Goal: Task Accomplishment & Management: Manage account settings

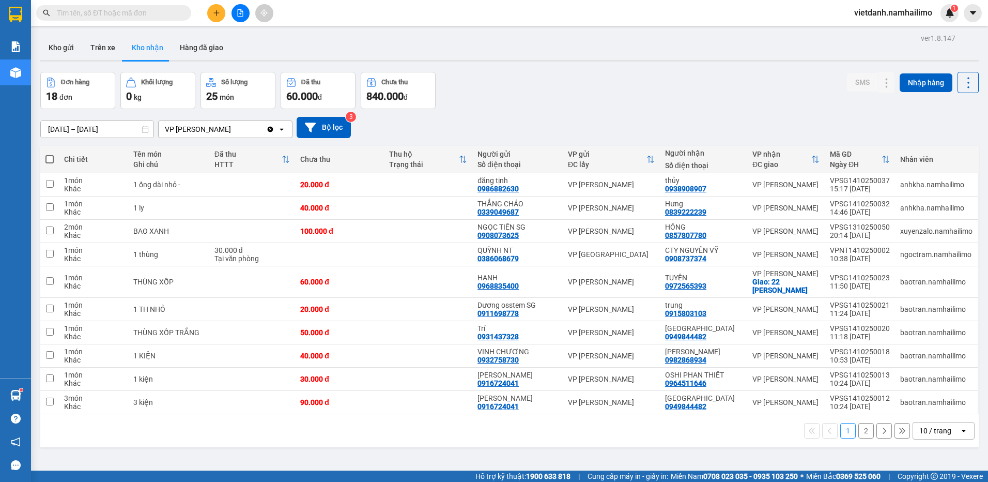
scroll to position [48, 0]
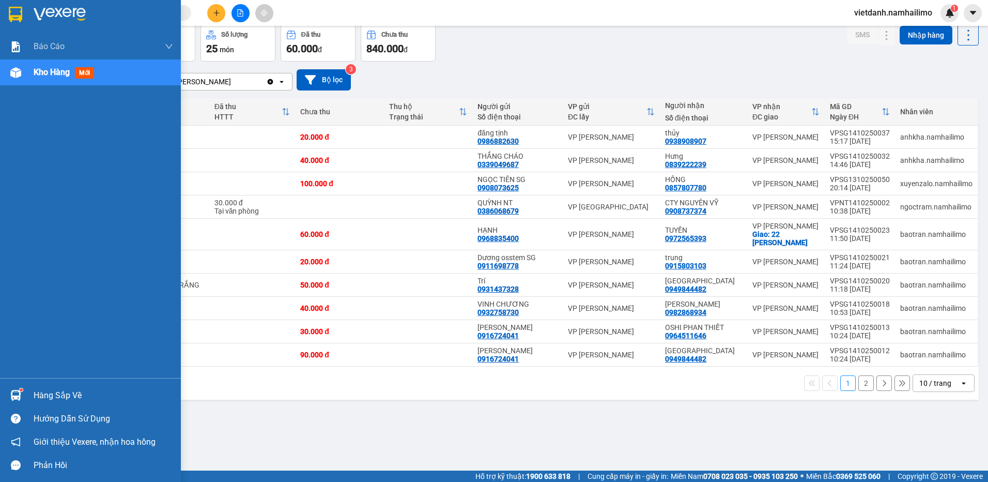
click at [20, 396] on img at bounding box center [15, 395] width 11 height 11
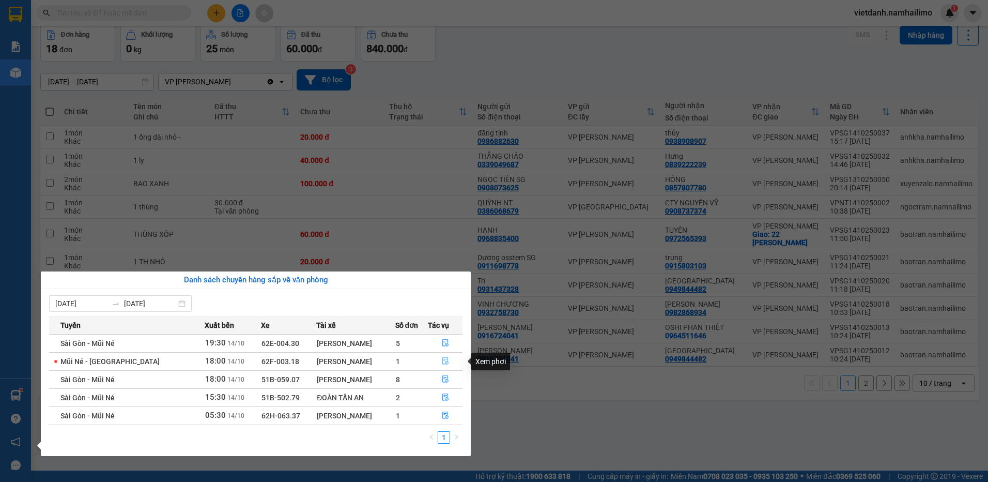
click at [446, 363] on icon "file-done" at bounding box center [445, 360] width 7 height 7
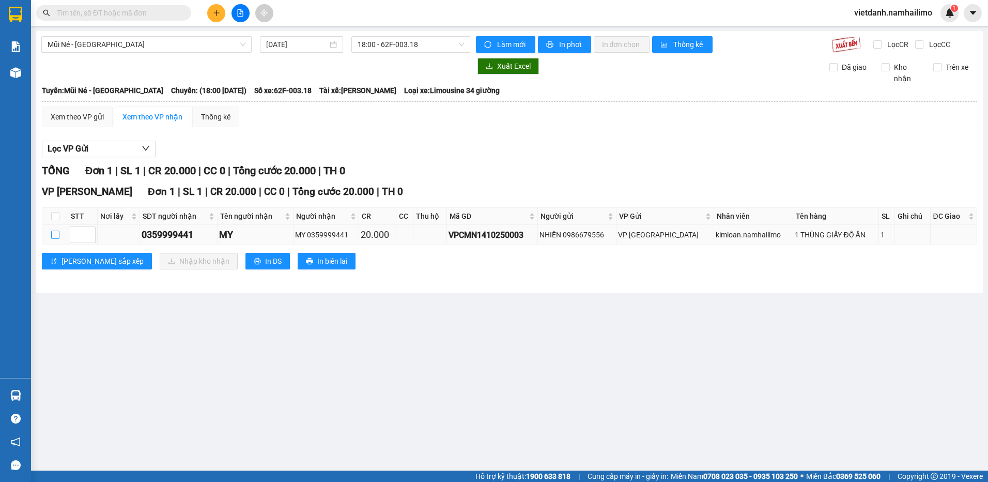
click at [55, 237] on input "checkbox" at bounding box center [55, 235] width 8 height 8
checkbox input "true"
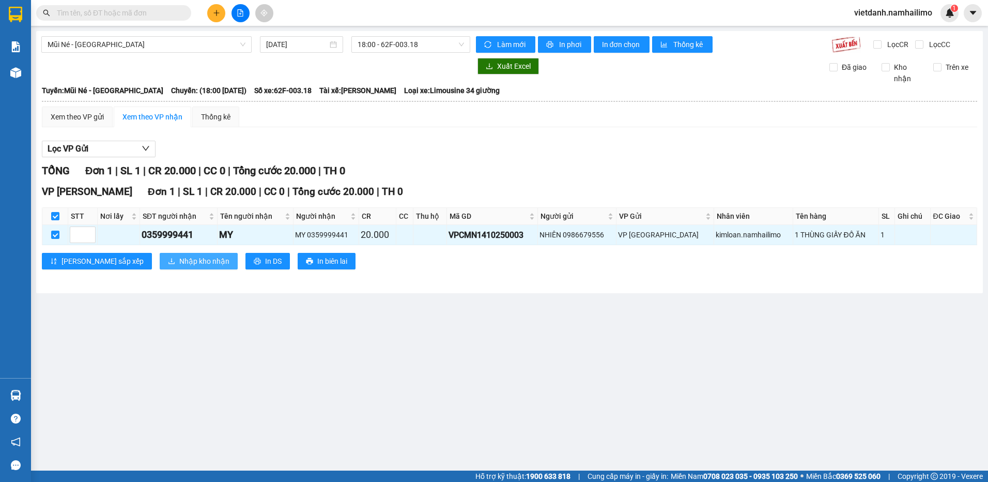
click at [179, 263] on span "Nhập kho nhận" at bounding box center [204, 260] width 50 height 11
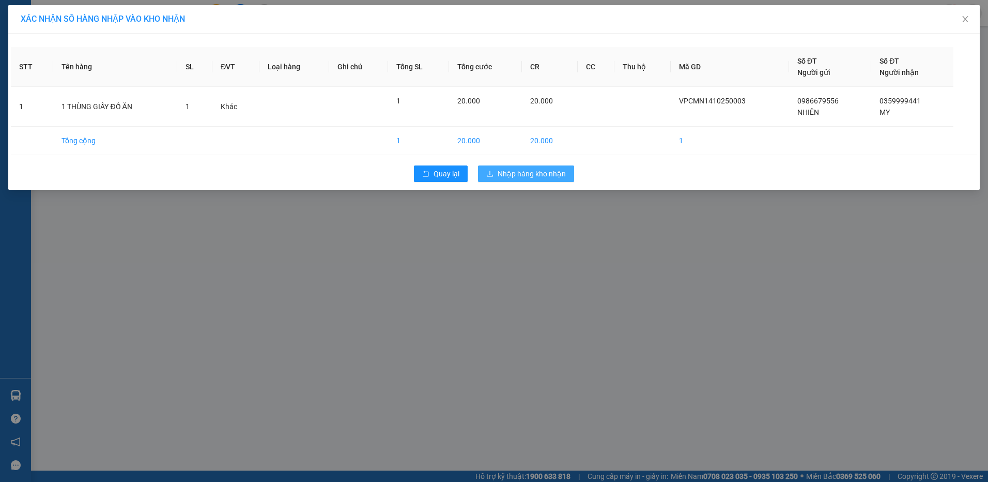
click at [532, 178] on span "Nhập hàng kho nhận" at bounding box center [532, 173] width 68 height 11
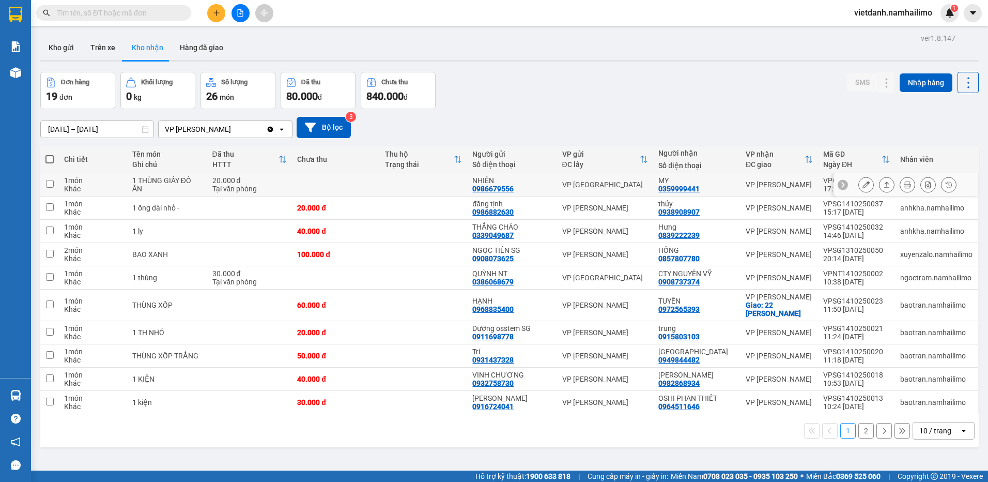
click at [863, 185] on icon at bounding box center [866, 184] width 7 height 7
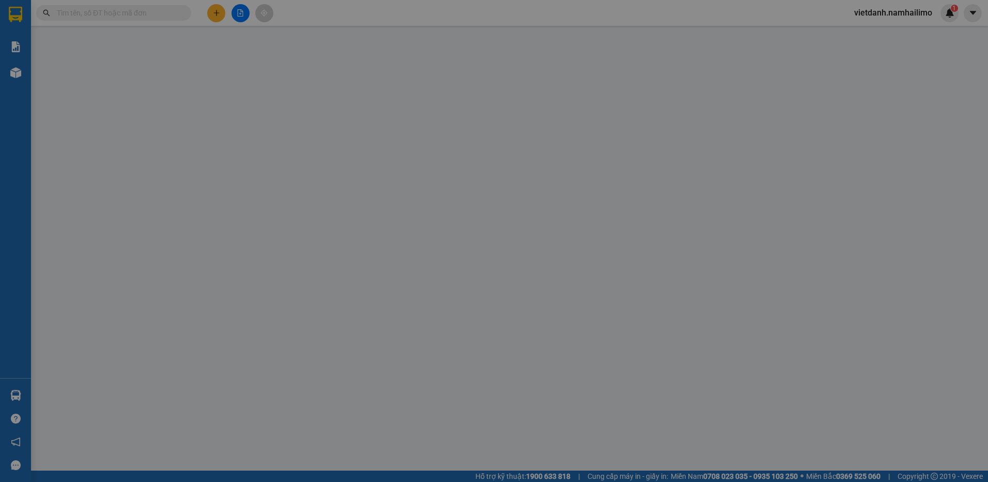
type input "0986679556"
type input "NHIÊN"
type input "0359999441"
type input "MY"
type input "20.000"
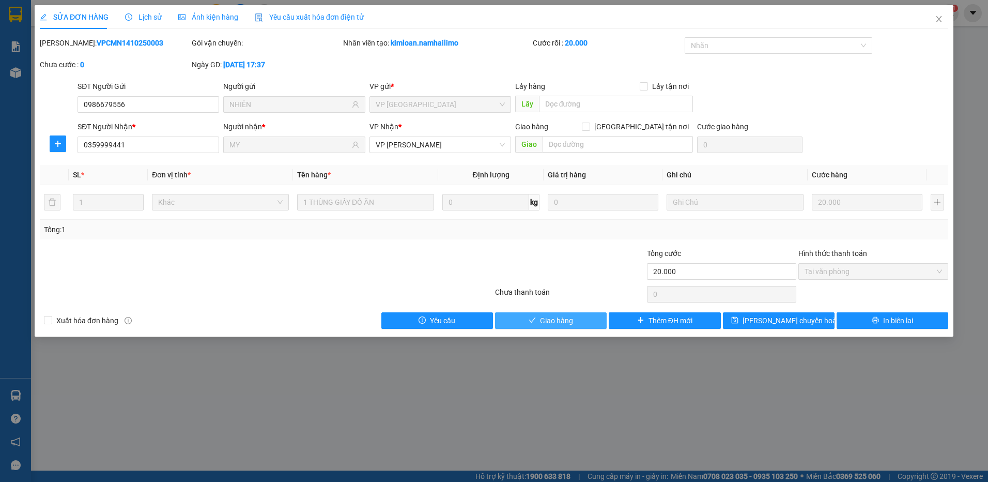
click at [560, 320] on span "Giao hàng" at bounding box center [556, 320] width 33 height 11
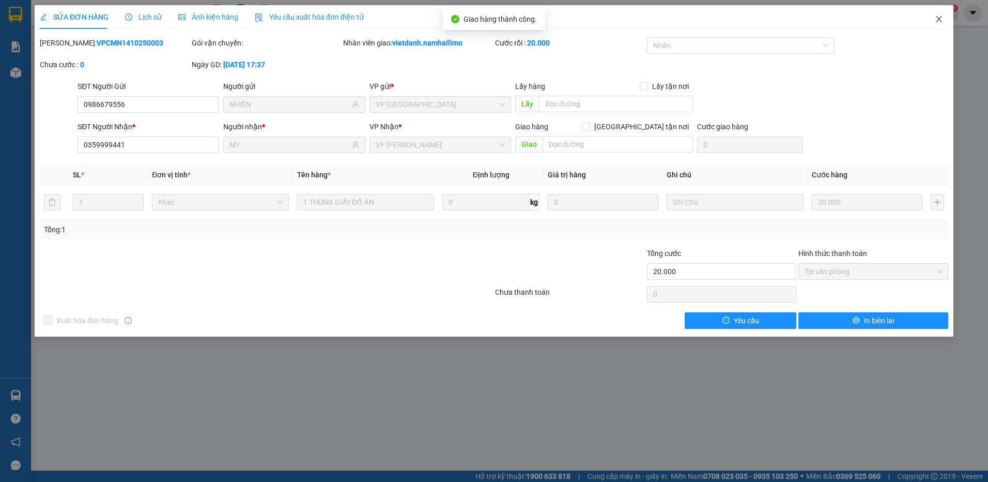
click at [942, 19] on icon "close" at bounding box center [939, 19] width 8 height 8
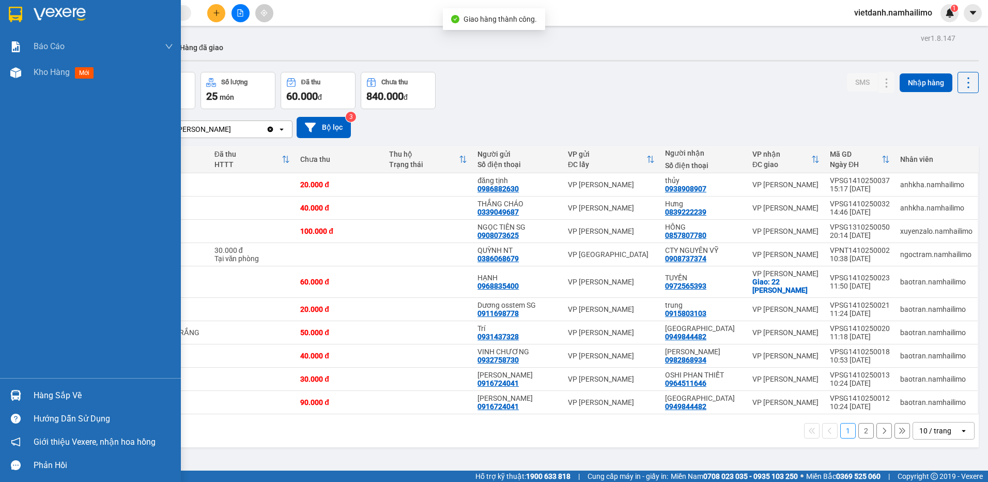
click at [24, 394] on div at bounding box center [16, 395] width 18 height 18
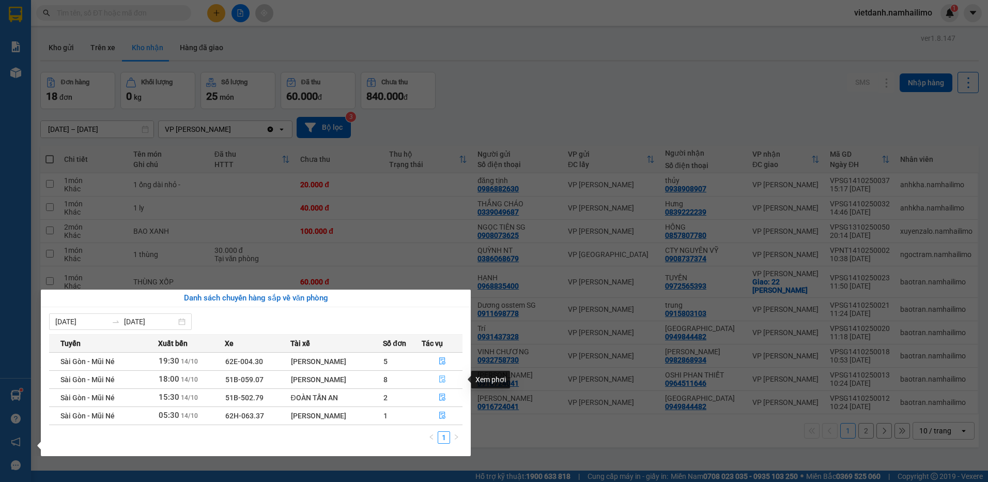
click at [442, 377] on icon "file-done" at bounding box center [442, 378] width 7 height 7
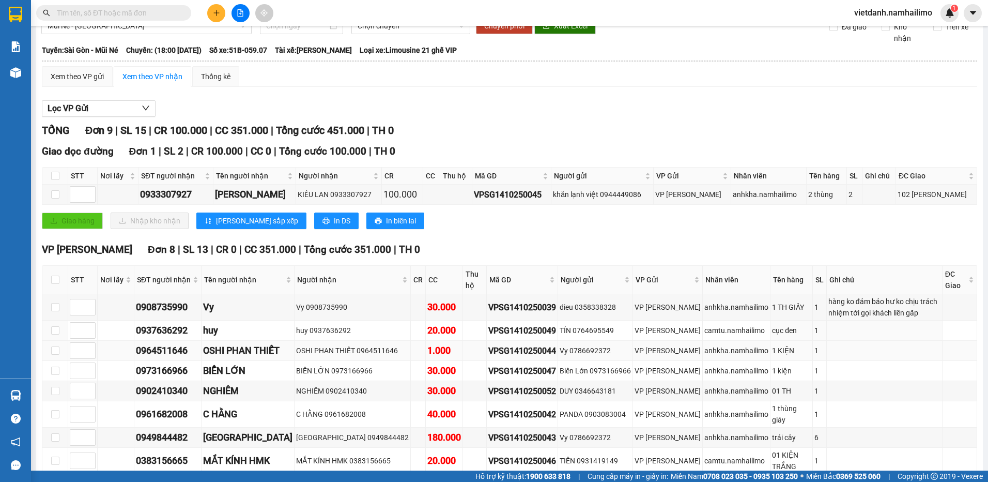
scroll to position [91, 0]
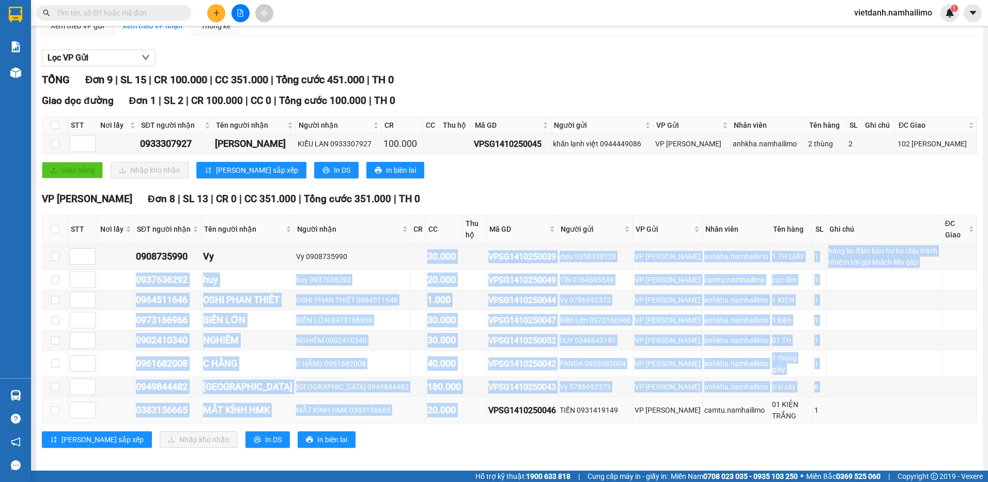
drag, startPoint x: 404, startPoint y: 255, endPoint x: 459, endPoint y: 416, distance: 169.2
click at [459, 416] on tbody "0908735990 Vy Vy 0908735990 30.000 VPSG1410250039 dieu 0358338328 VP [PERSON_NA…" at bounding box center [509, 333] width 935 height 180
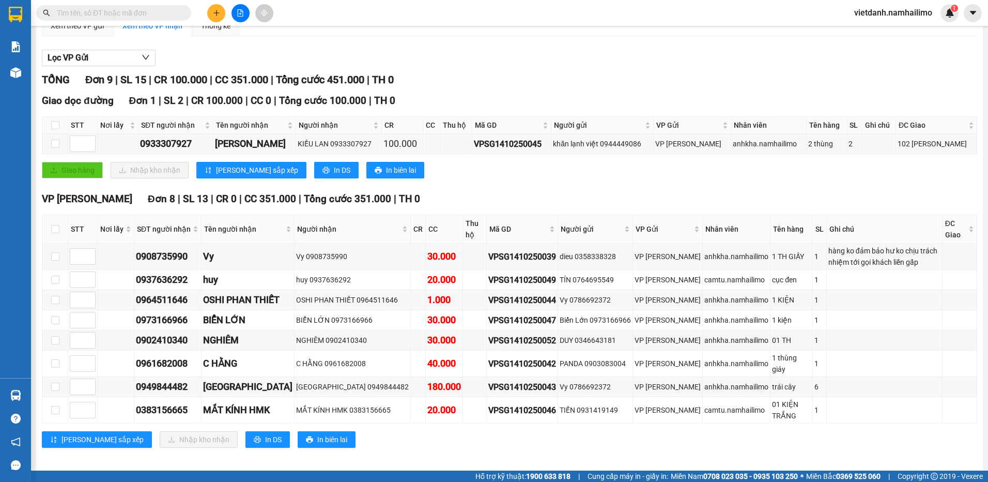
drag, startPoint x: 459, startPoint y: 416, endPoint x: 458, endPoint y: 422, distance: 6.2
click at [458, 422] on div "VP [PERSON_NAME] Đơn 8 | SL 13 | CR 0 | CC 351.000 | Tổng cước 351.000 | TH 0 S…" at bounding box center [510, 323] width 936 height 264
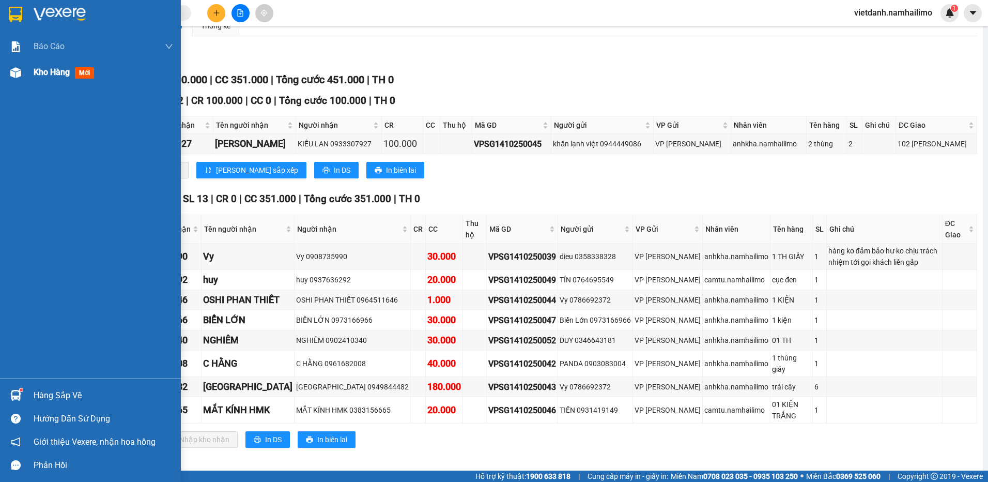
click at [55, 68] on span "Kho hàng" at bounding box center [52, 72] width 36 height 10
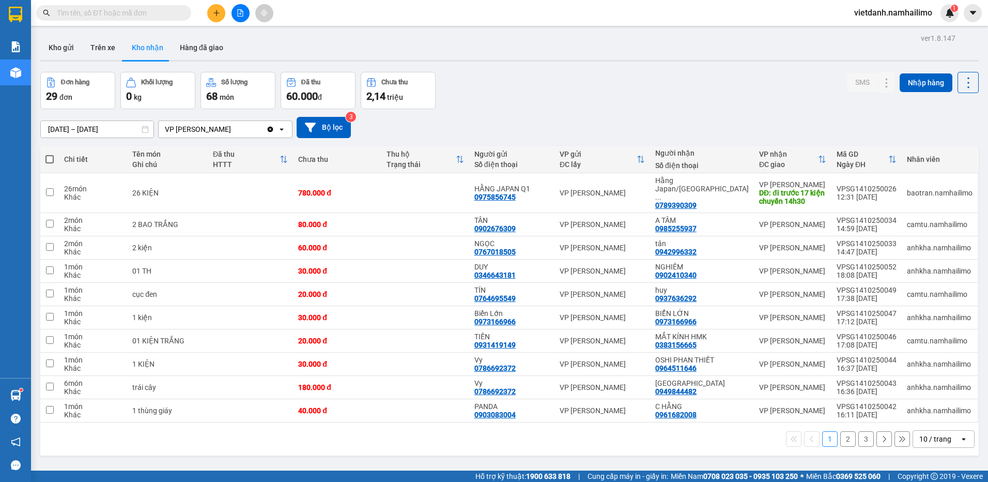
click at [843, 435] on button "2" at bounding box center [849, 439] width 16 height 16
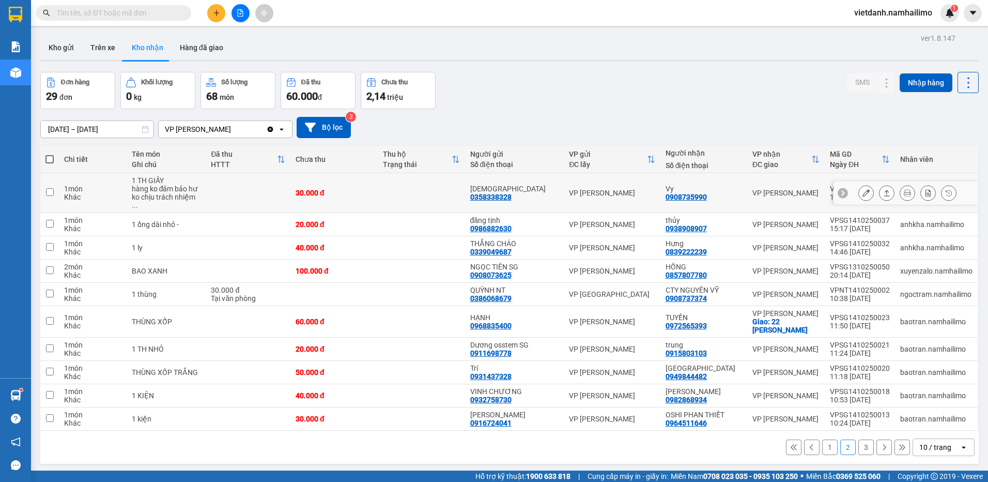
click at [863, 189] on icon at bounding box center [866, 192] width 7 height 7
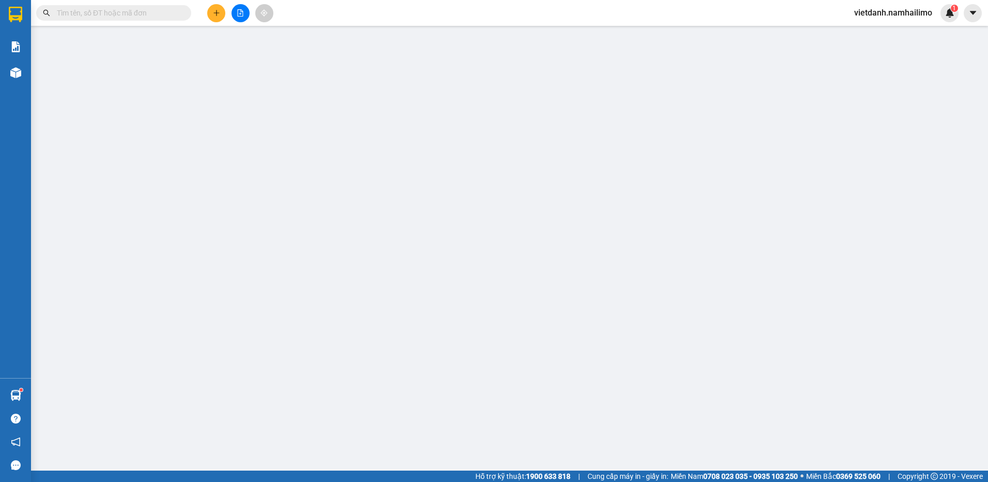
type input "0358338328"
type input "[DEMOGRAPHIC_DATA]"
type input "0908735990"
type input "Vy"
type input "30.000"
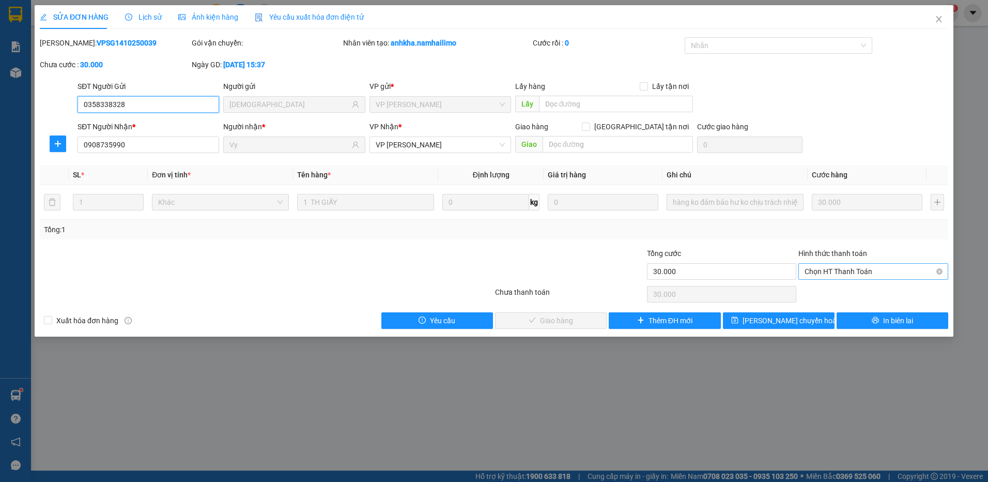
click at [841, 274] on span "Chọn HT Thanh Toán" at bounding box center [874, 272] width 138 height 16
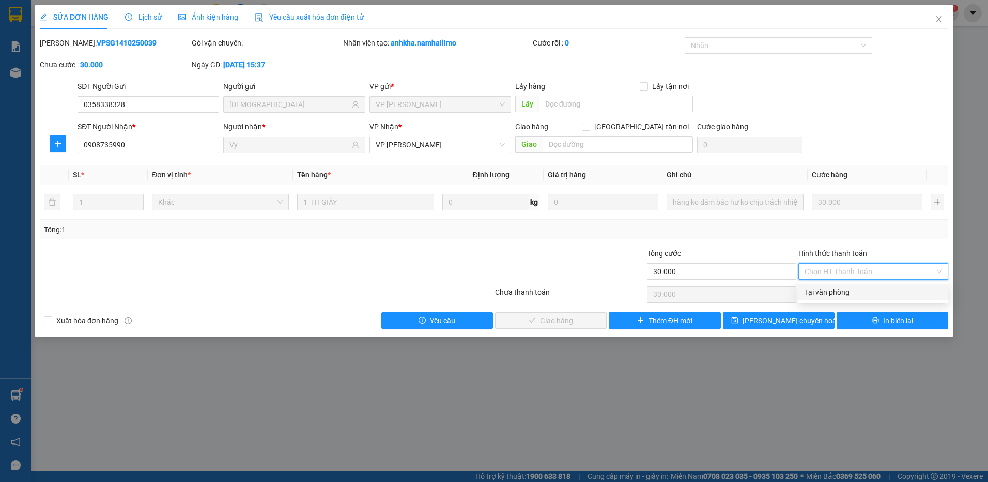
drag, startPoint x: 833, startPoint y: 295, endPoint x: 825, endPoint y: 296, distance: 8.3
click at [832, 295] on div "Tại văn phòng" at bounding box center [874, 291] width 138 height 11
type input "0"
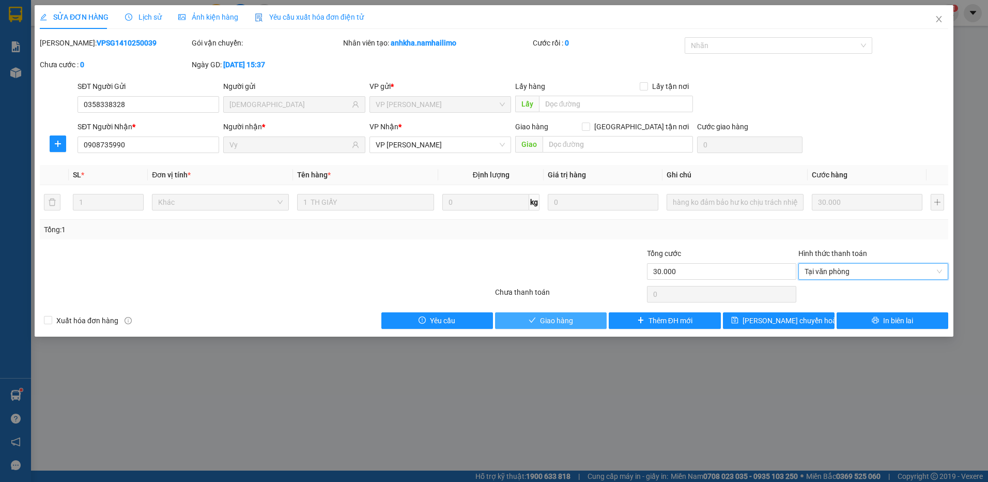
click at [554, 327] on button "Giao hàng" at bounding box center [551, 320] width 112 height 17
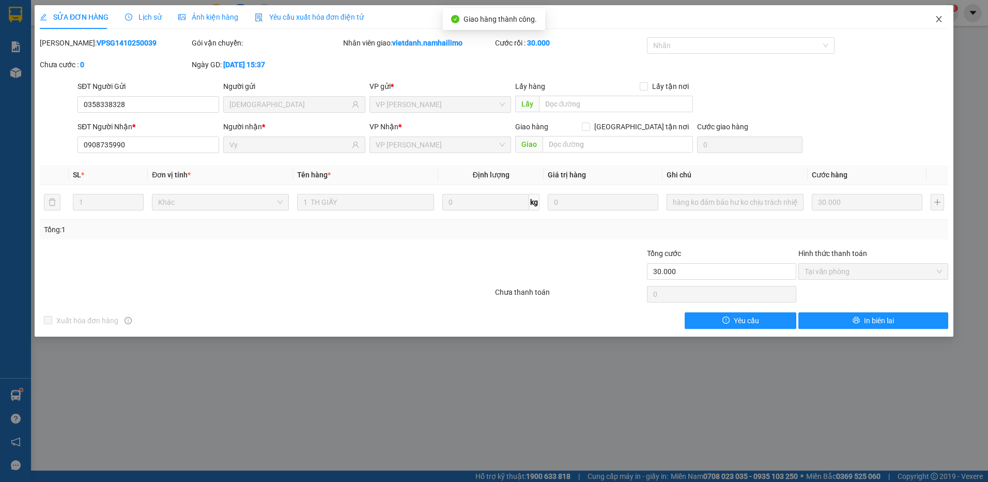
click at [939, 19] on icon "close" at bounding box center [939, 19] width 8 height 8
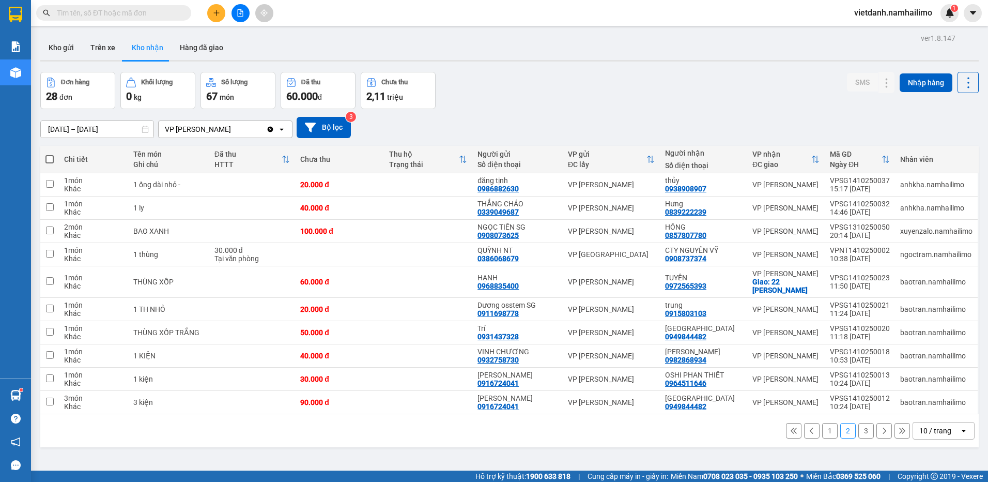
click at [823, 431] on button "1" at bounding box center [830, 431] width 16 height 16
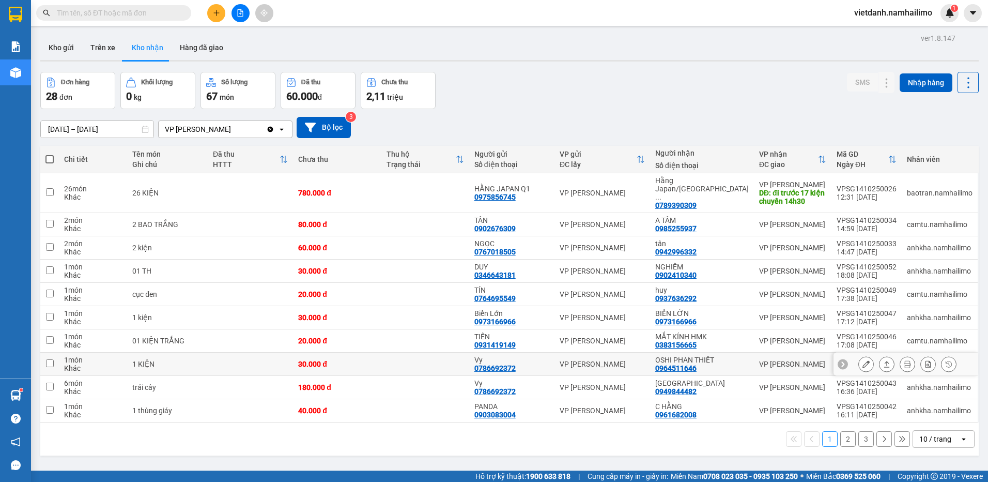
click at [863, 360] on icon at bounding box center [866, 363] width 7 height 7
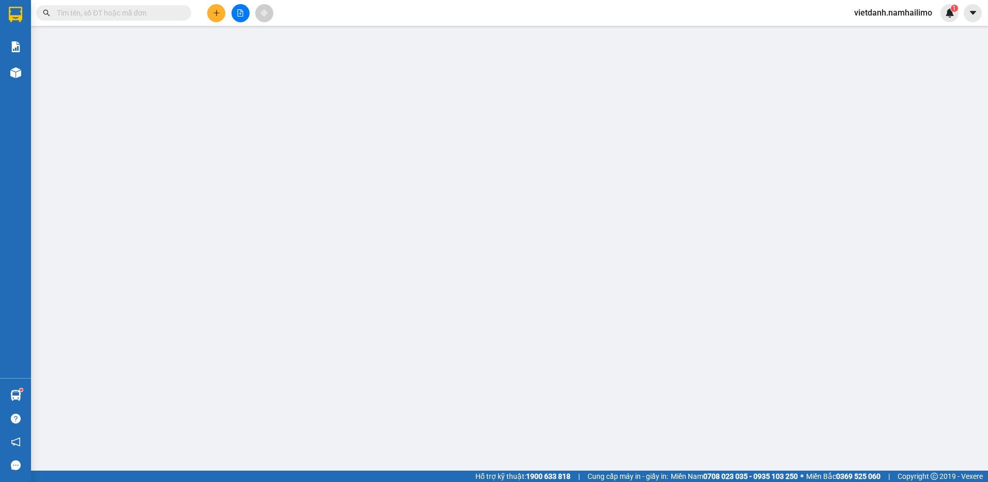
type input "0786692372"
type input "Vy"
type input "0964511646"
type input "OSHI PHAN THIẾT"
type input "30.000"
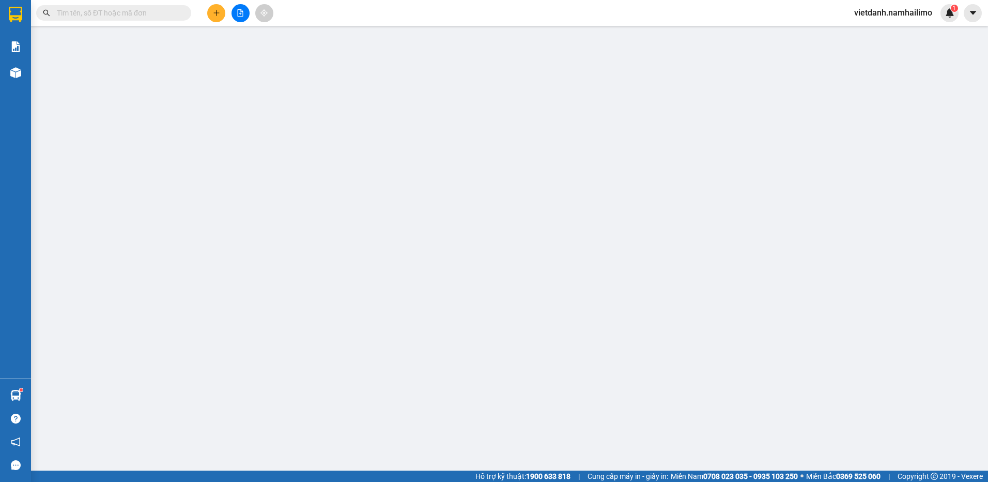
type input "30.000"
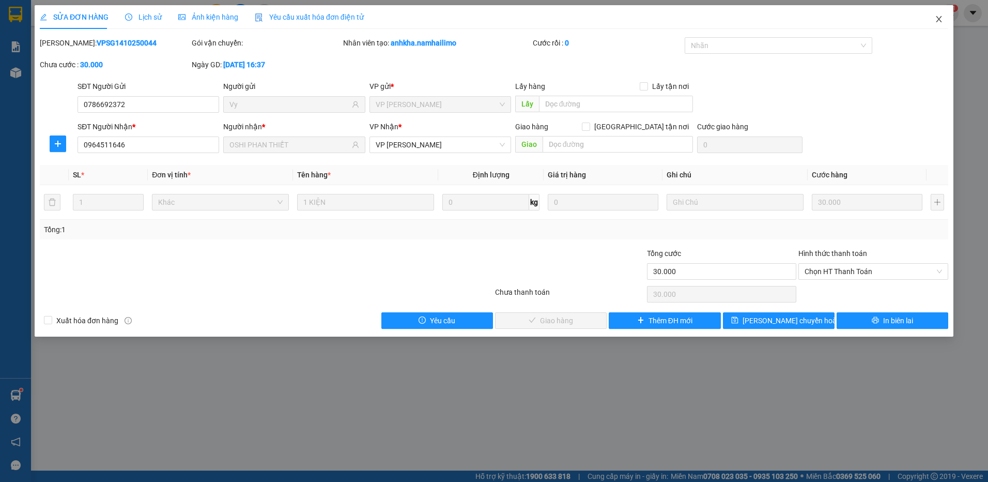
click at [943, 19] on icon "close" at bounding box center [939, 19] width 8 height 8
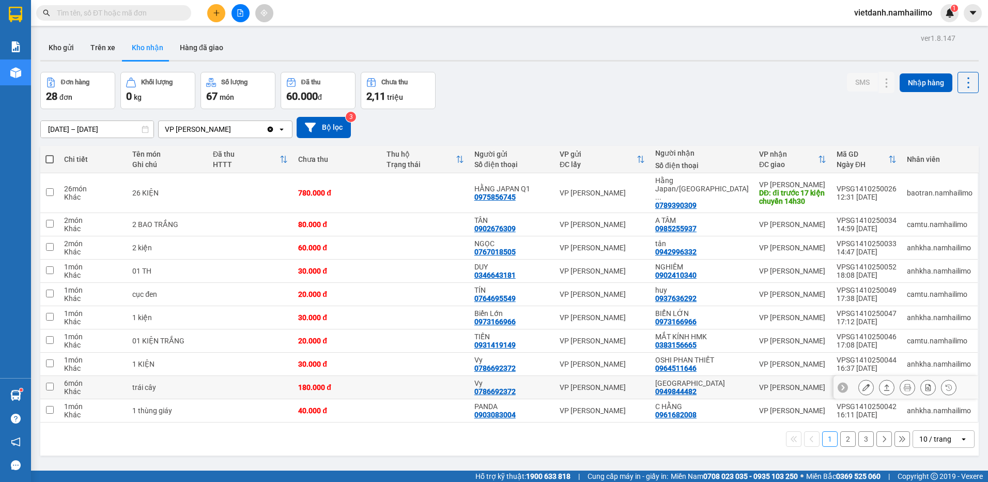
click at [863, 384] on icon at bounding box center [866, 387] width 7 height 7
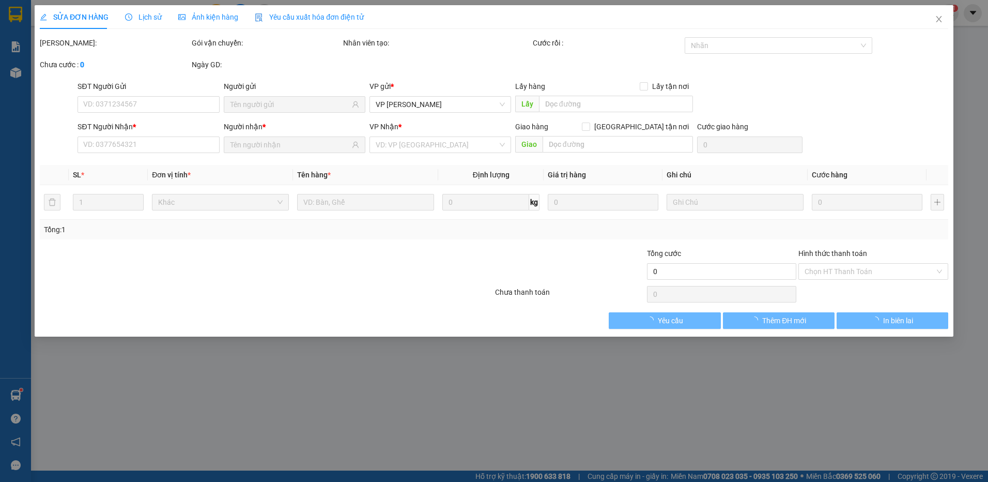
type input "0786692372"
type input "Vy"
type input "0949844482"
type input "[GEOGRAPHIC_DATA]"
type input "180.000"
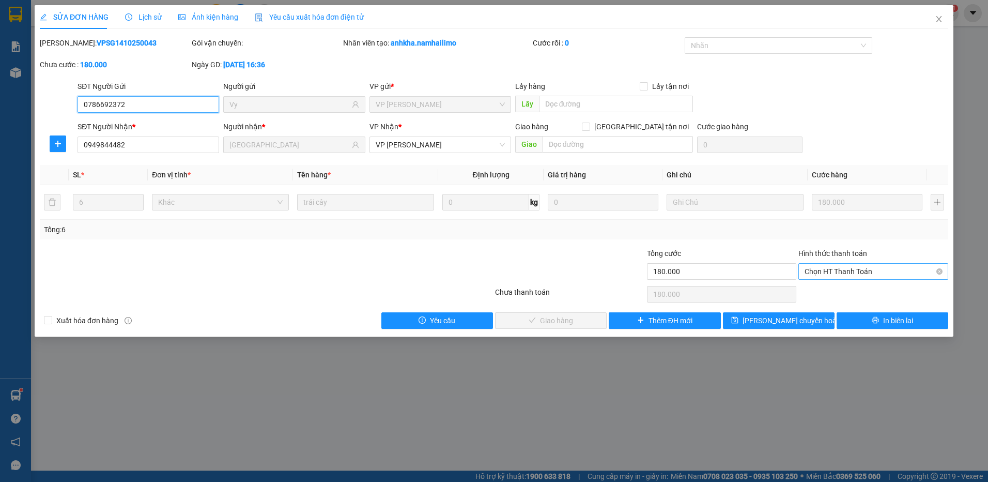
click at [835, 267] on span "Chọn HT Thanh Toán" at bounding box center [874, 272] width 138 height 16
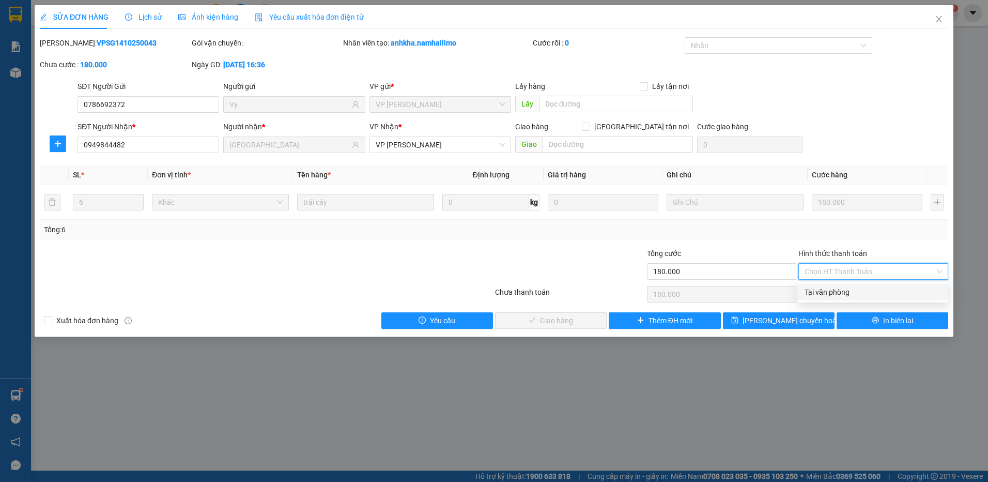
click at [824, 291] on div "Tại văn phòng" at bounding box center [874, 291] width 138 height 11
type input "0"
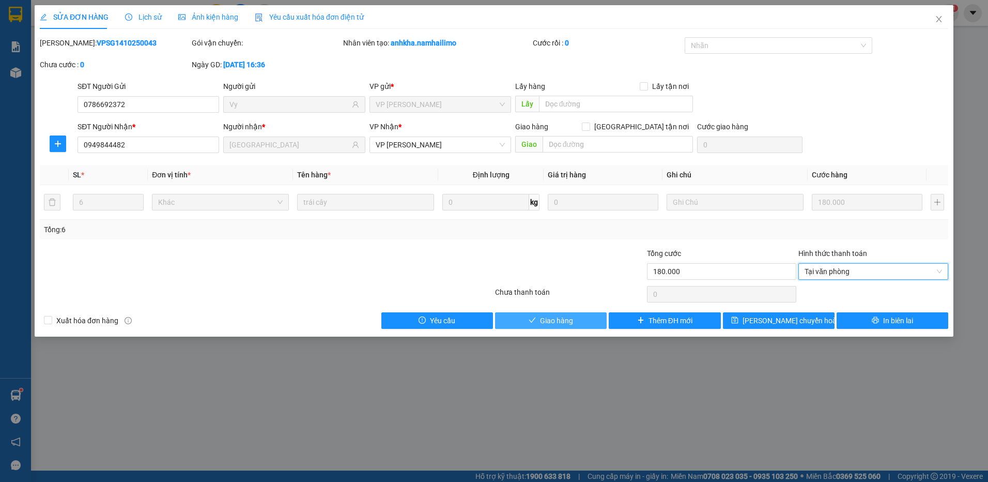
click at [579, 316] on button "Giao hàng" at bounding box center [551, 320] width 112 height 17
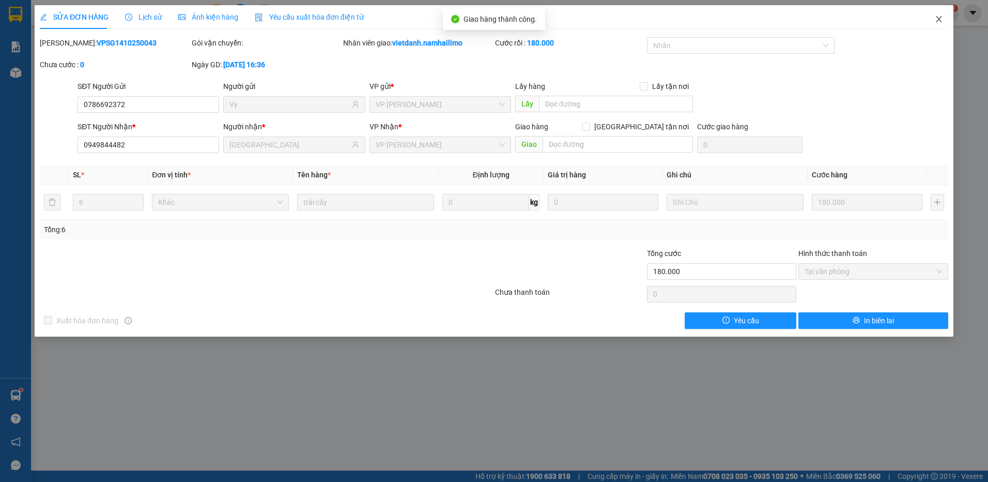
click at [945, 20] on span "Close" at bounding box center [939, 19] width 29 height 29
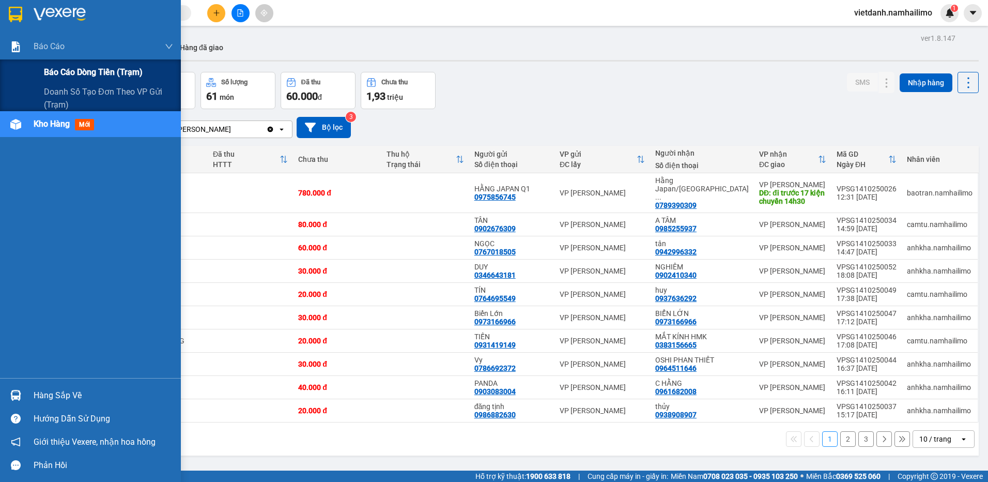
click at [51, 73] on span "Báo cáo dòng tiền (trạm)" at bounding box center [93, 72] width 99 height 13
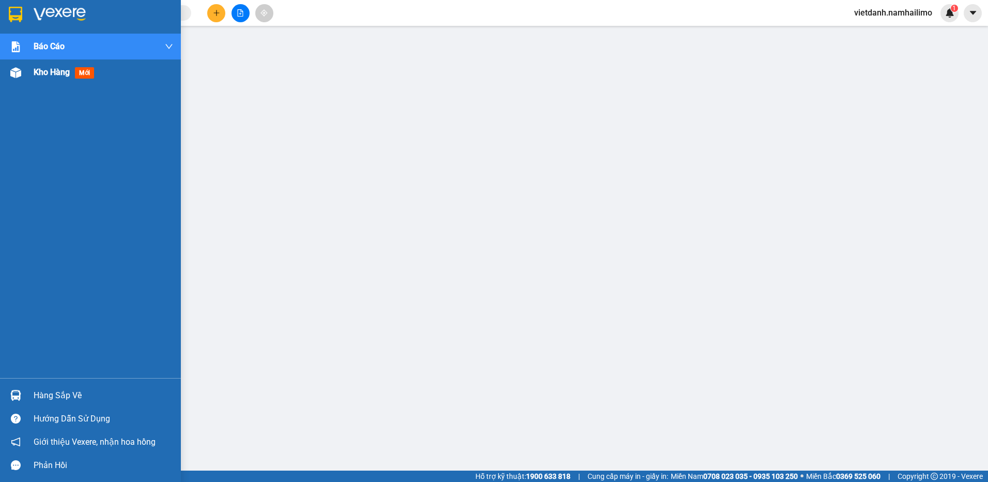
click at [81, 72] on span "mới" at bounding box center [84, 72] width 19 height 11
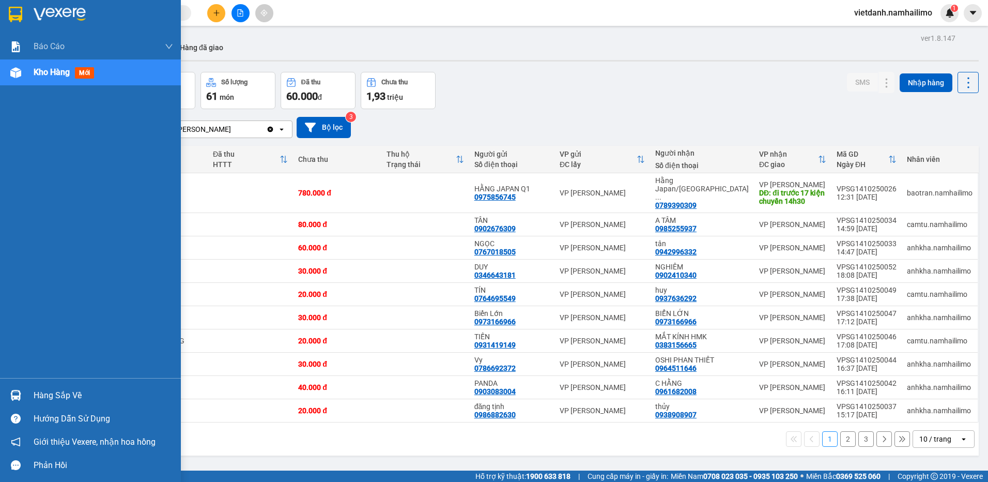
click at [25, 391] on div "Hàng sắp về" at bounding box center [90, 395] width 181 height 23
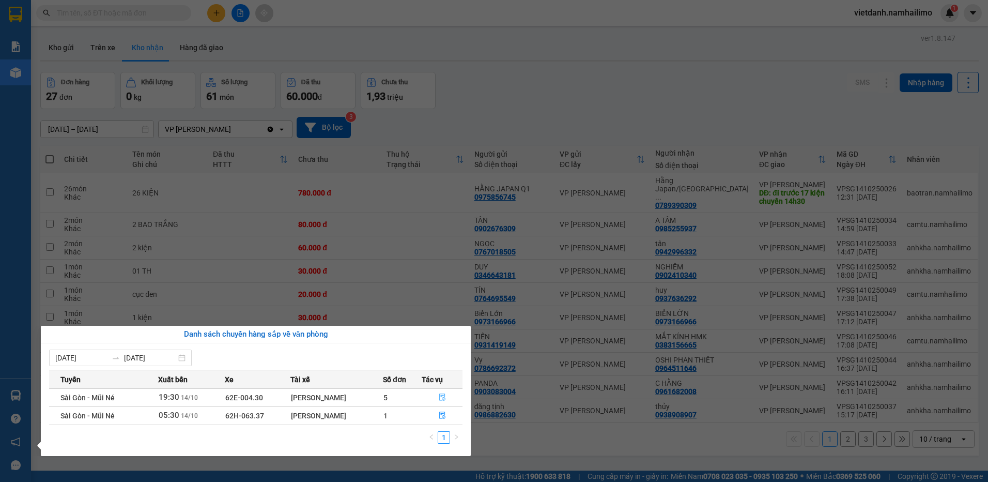
click at [444, 396] on icon "file-done" at bounding box center [442, 396] width 7 height 7
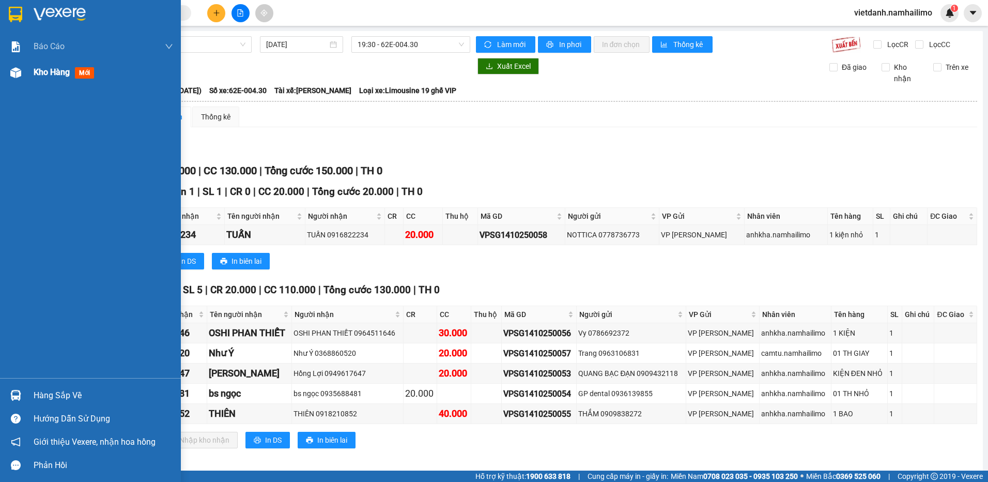
click at [40, 77] on span "Kho hàng" at bounding box center [52, 72] width 36 height 10
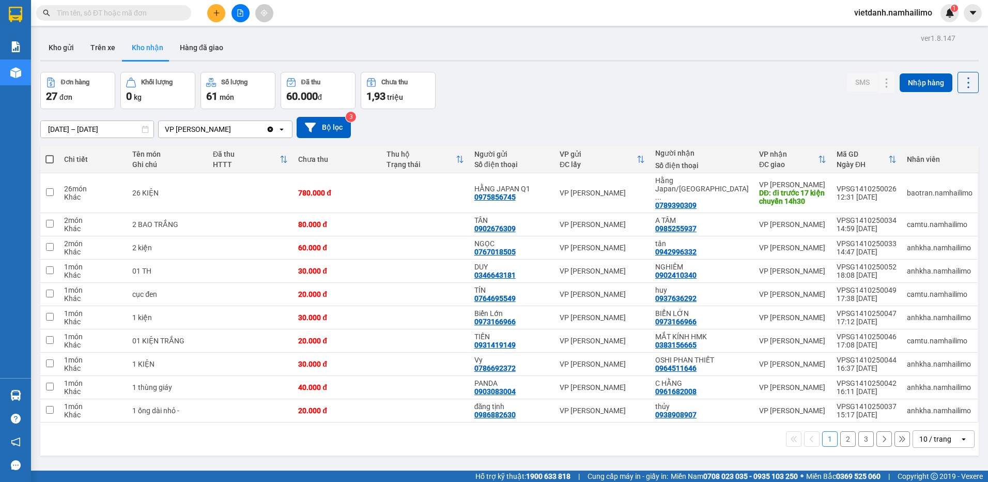
click at [841, 434] on button "2" at bounding box center [849, 439] width 16 height 16
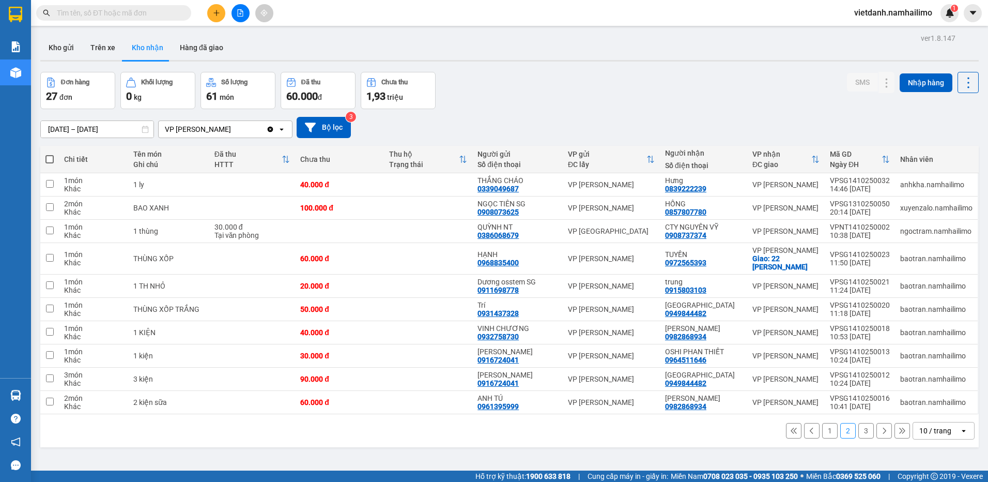
click at [823, 433] on button "1" at bounding box center [830, 431] width 16 height 16
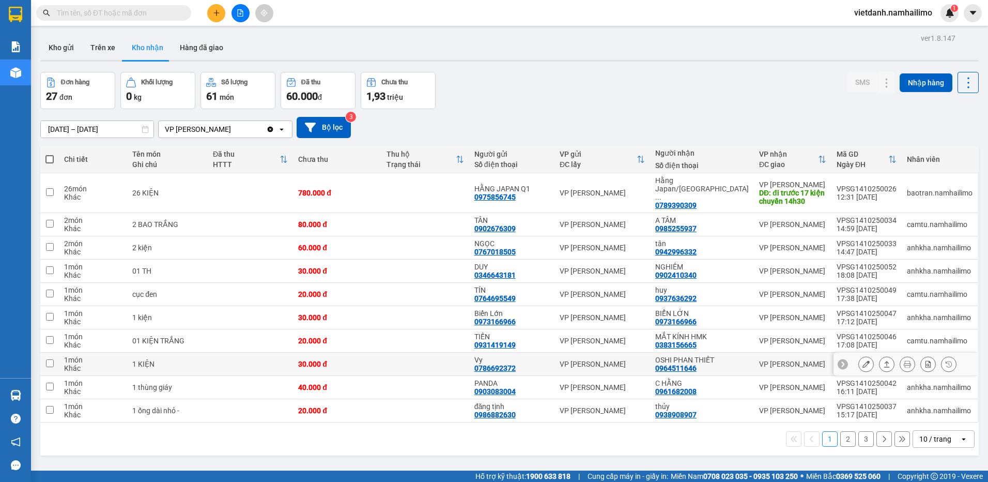
click at [863, 360] on icon at bounding box center [866, 363] width 7 height 7
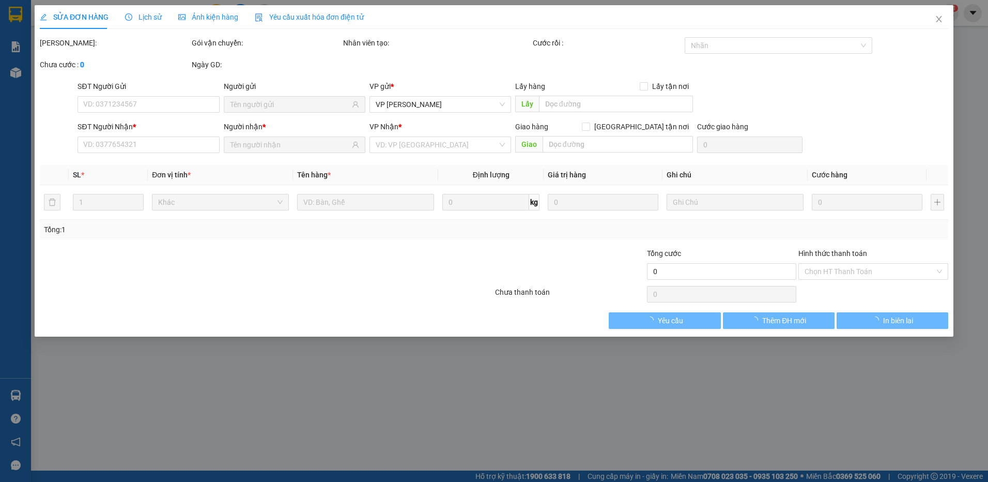
type input "0786692372"
type input "Vy"
type input "0964511646"
type input "OSHI PHAN THIẾT"
type input "30.000"
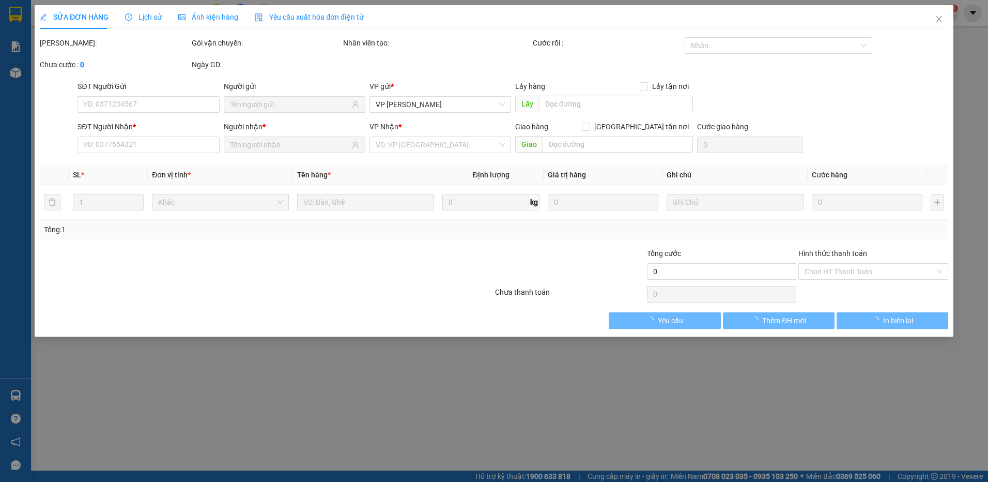
type input "30.000"
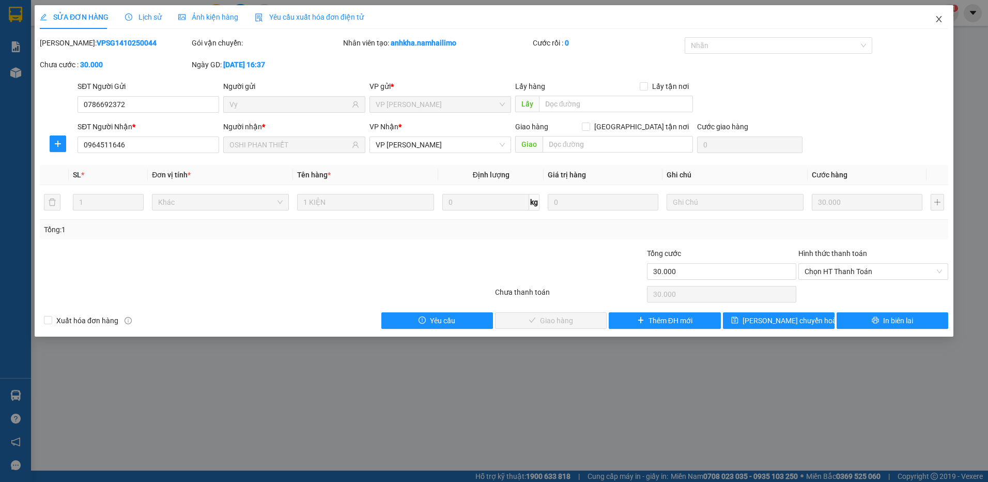
click at [943, 22] on icon "close" at bounding box center [939, 19] width 8 height 8
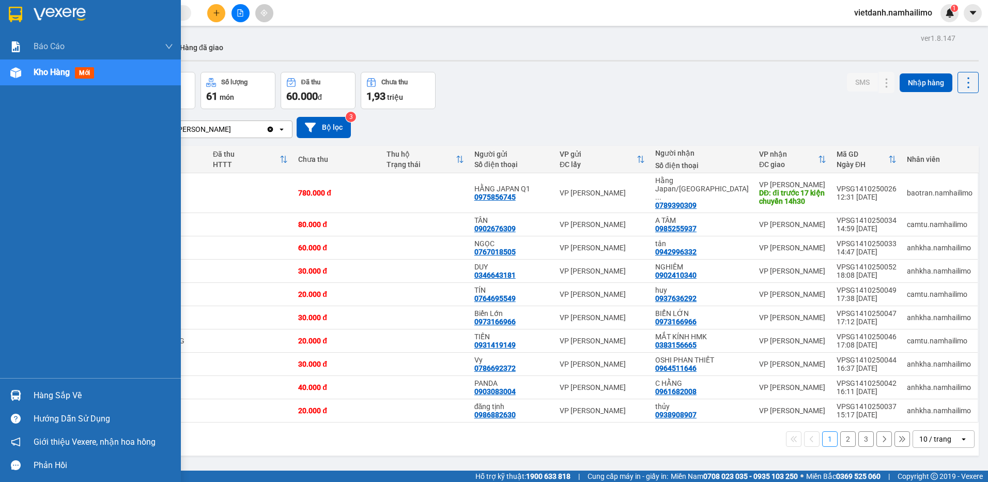
click at [40, 388] on div "Hàng sắp về" at bounding box center [104, 396] width 140 height 16
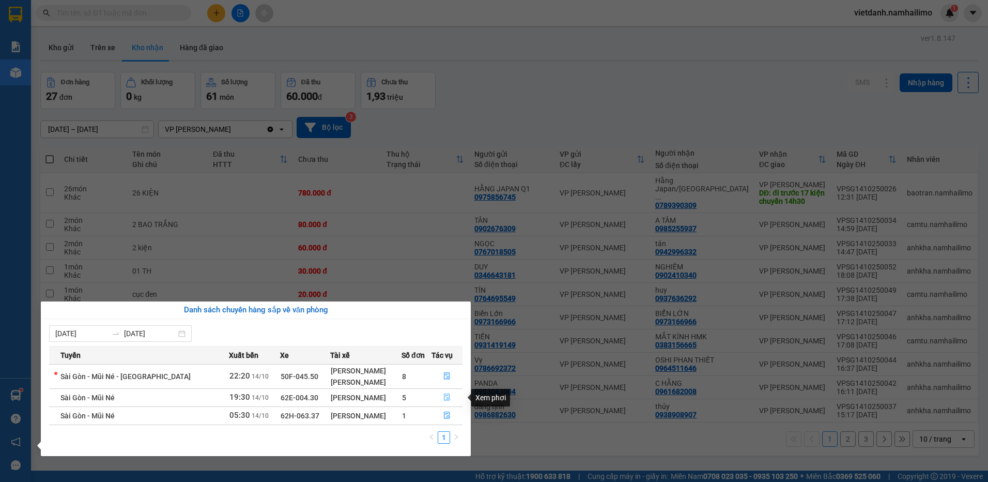
click at [445, 398] on icon "file-done" at bounding box center [447, 396] width 7 height 7
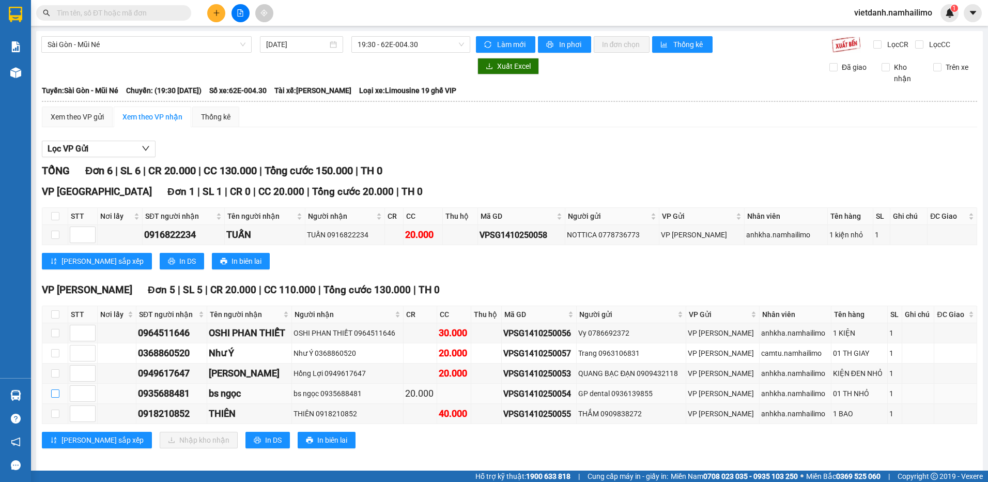
click at [58, 392] on input "checkbox" at bounding box center [55, 393] width 8 height 8
checkbox input "true"
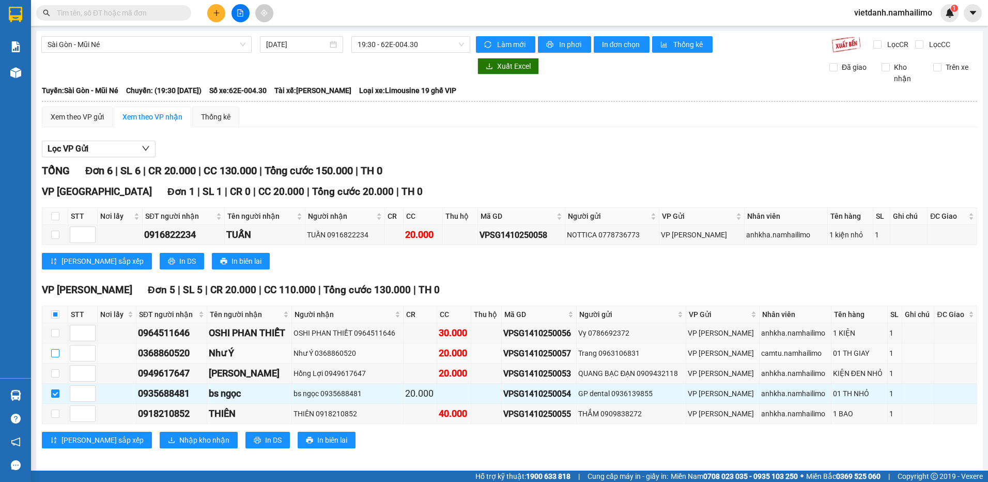
click at [55, 355] on input "checkbox" at bounding box center [55, 353] width 8 height 8
checkbox input "true"
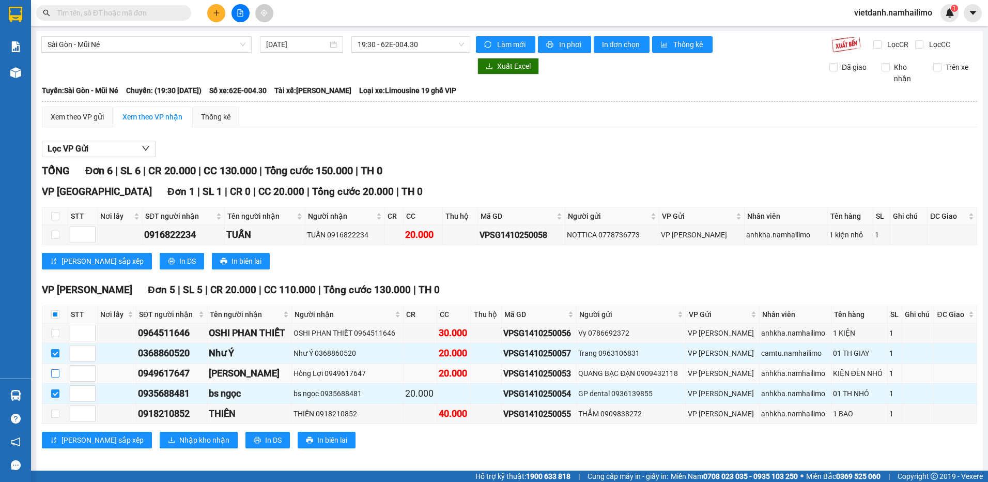
click at [56, 372] on input "checkbox" at bounding box center [55, 373] width 8 height 8
checkbox input "true"
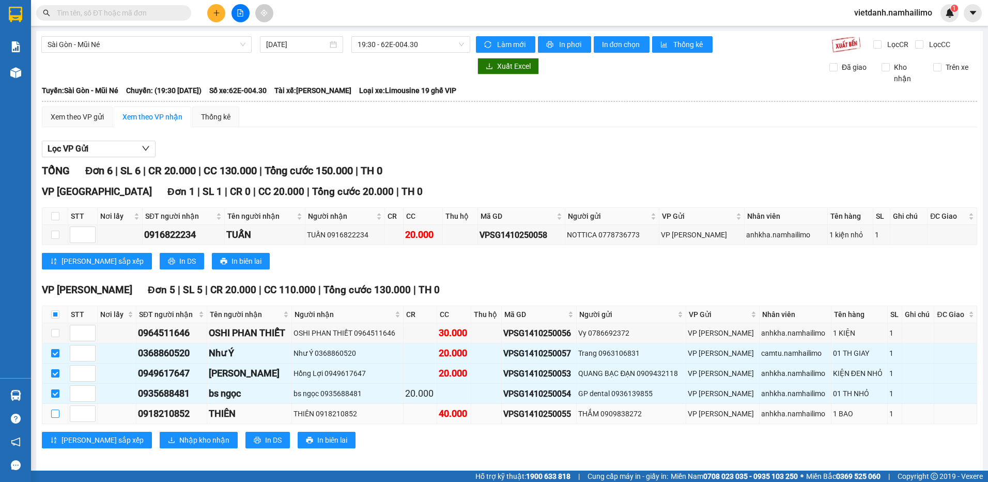
drag, startPoint x: 53, startPoint y: 415, endPoint x: 55, endPoint y: 366, distance: 48.7
click at [53, 415] on input "checkbox" at bounding box center [55, 413] width 8 height 8
checkbox input "true"
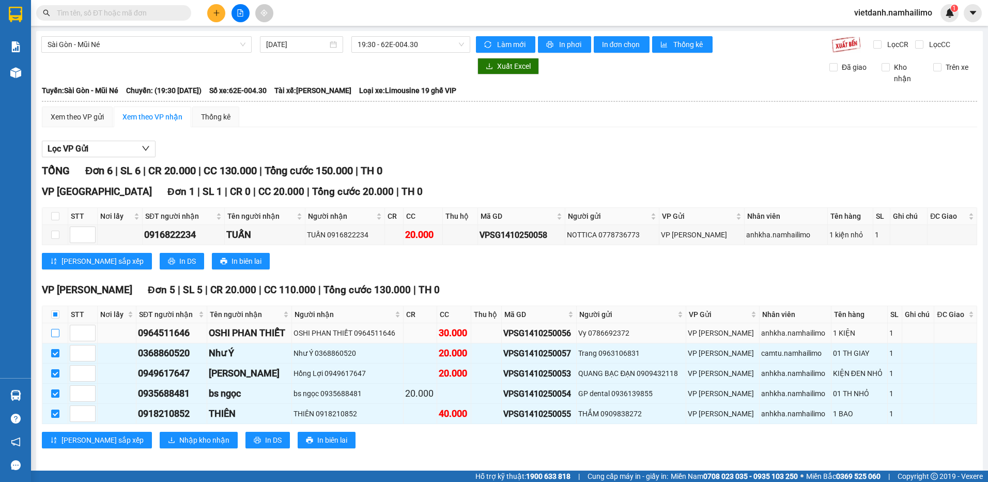
click at [56, 332] on input "checkbox" at bounding box center [55, 333] width 8 height 8
checkbox input "true"
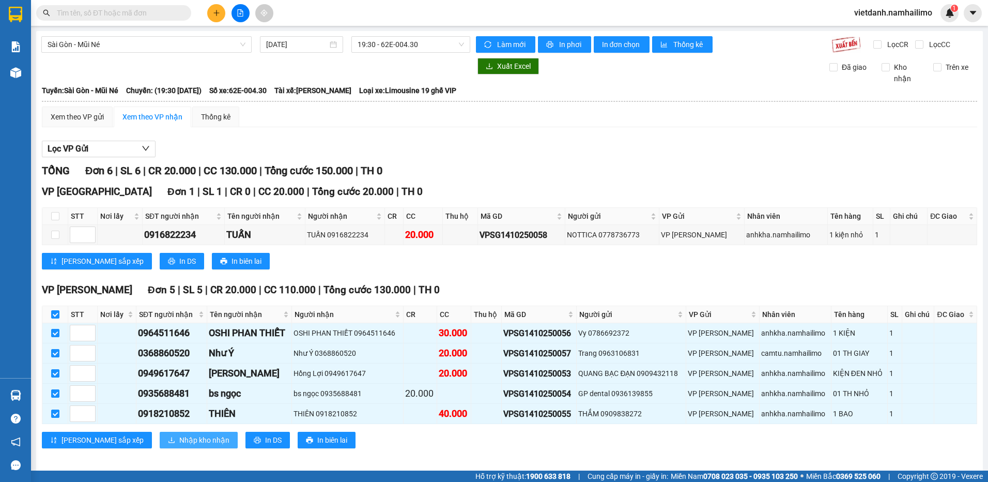
click at [179, 444] on span "Nhập kho nhận" at bounding box center [204, 439] width 50 height 11
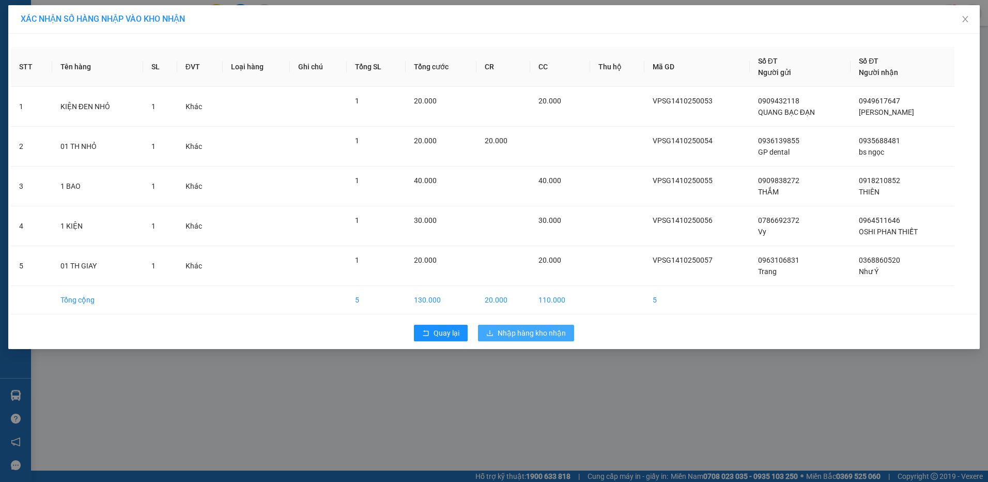
click at [566, 326] on button "Nhập hàng kho nhận" at bounding box center [526, 333] width 96 height 17
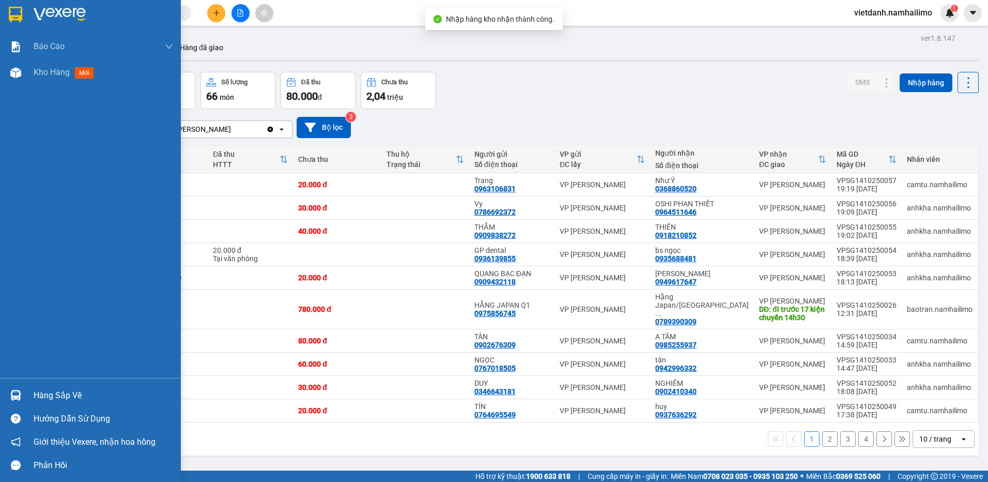
click at [16, 397] on img at bounding box center [15, 395] width 11 height 11
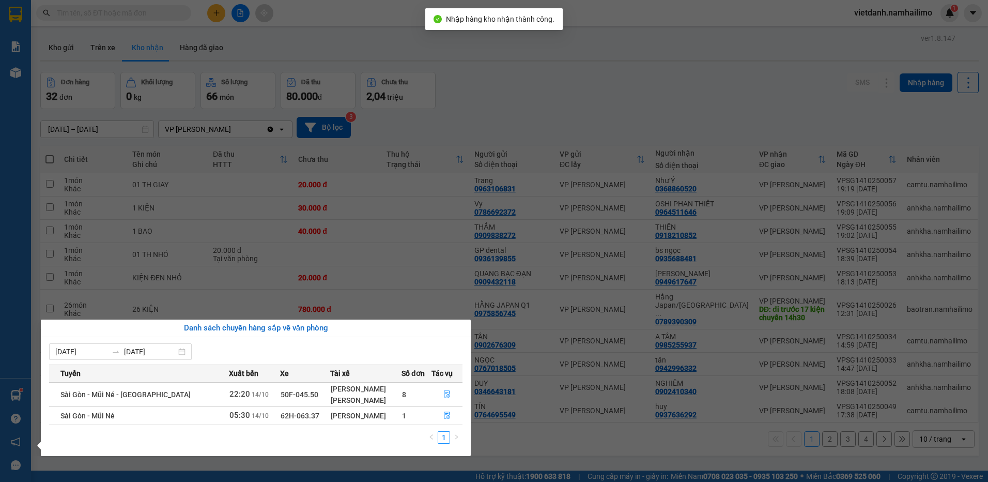
click at [418, 226] on section "Kết quả tìm kiếm ( 0 ) Bộ lọc No Data vietdanh.namhailimo 1 Báo cáo Báo cáo dòn…" at bounding box center [494, 241] width 988 height 482
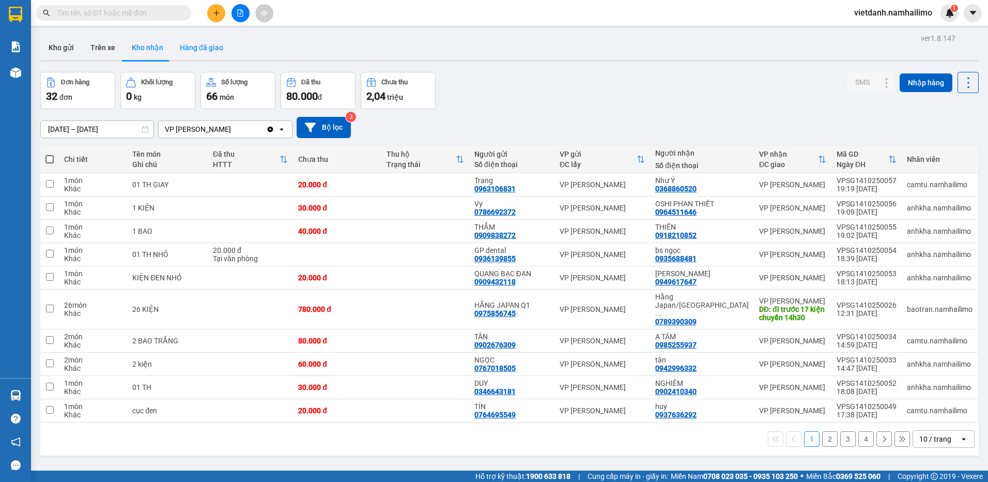
click at [187, 46] on button "Hàng đã giao" at bounding box center [202, 47] width 60 height 25
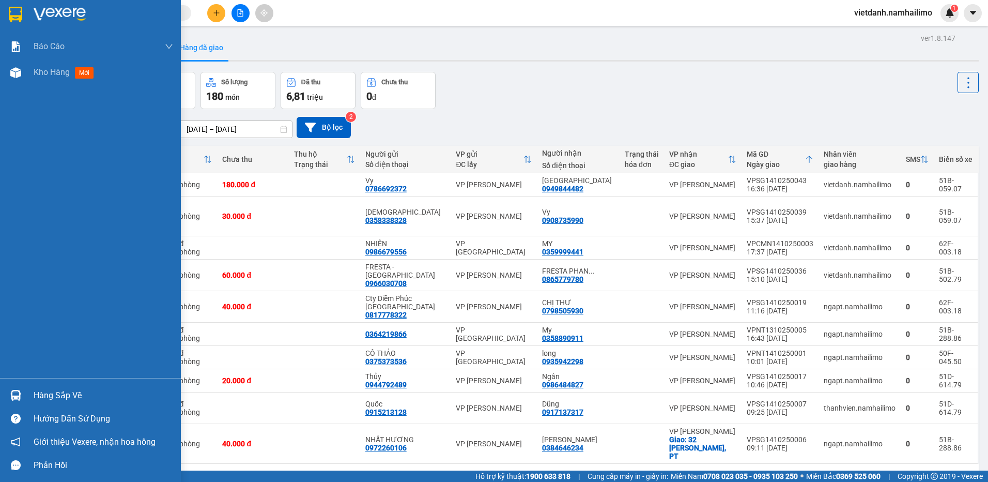
click at [35, 401] on div "Hàng sắp về" at bounding box center [104, 396] width 140 height 16
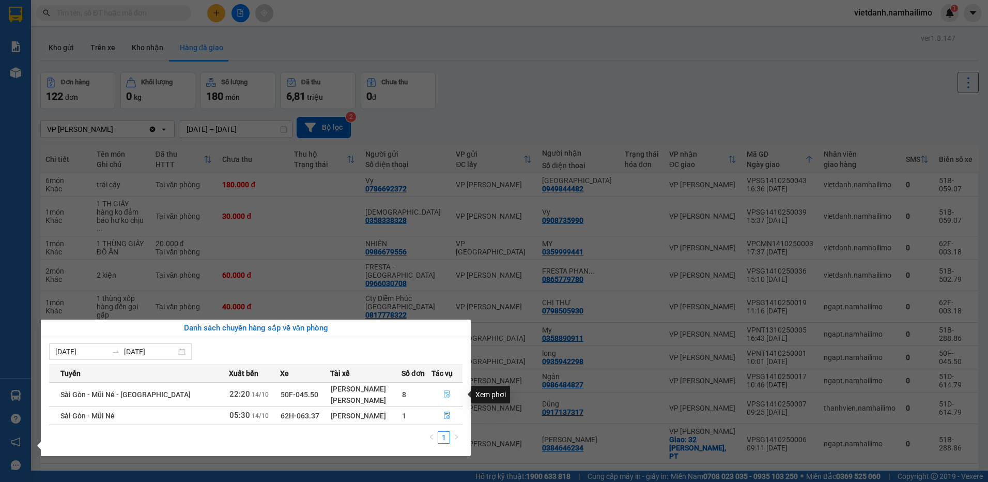
click at [449, 390] on icon "file-done" at bounding box center [447, 393] width 7 height 7
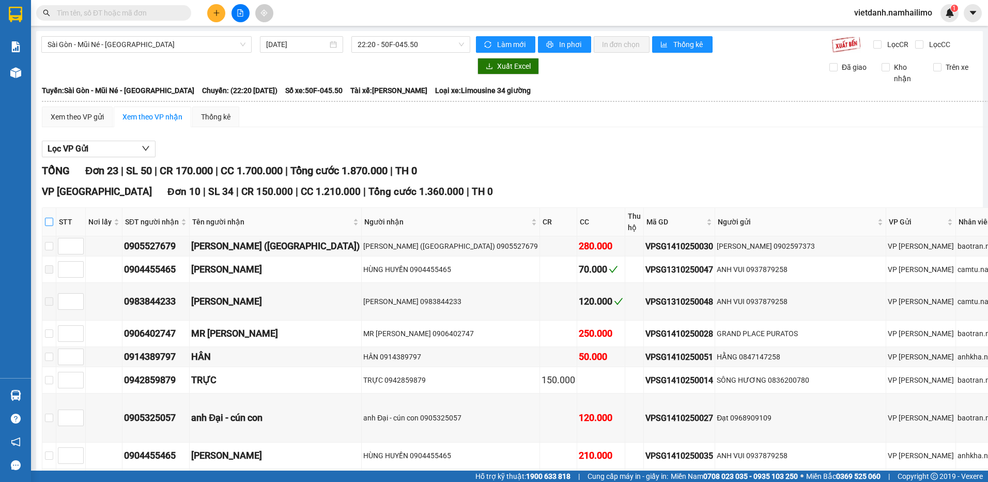
click at [47, 223] on input "checkbox" at bounding box center [49, 222] width 8 height 8
checkbox input "true"
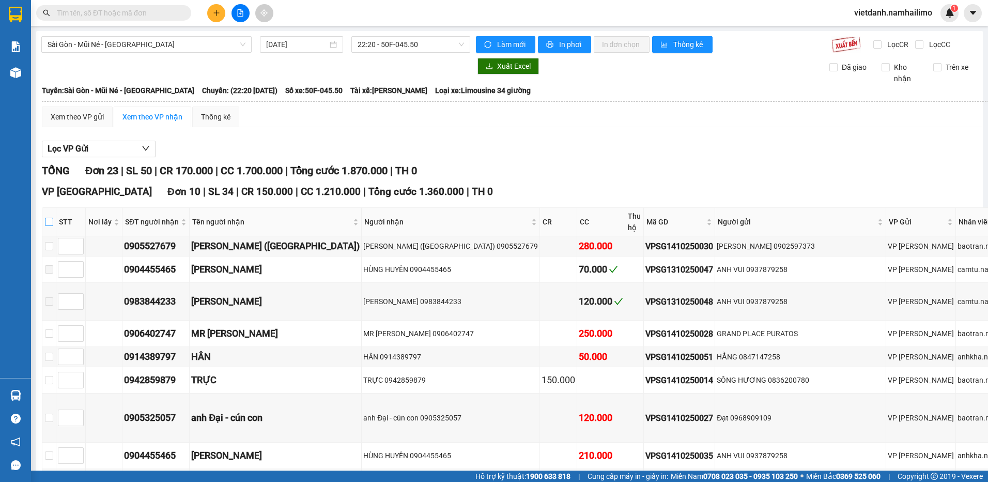
checkbox input "true"
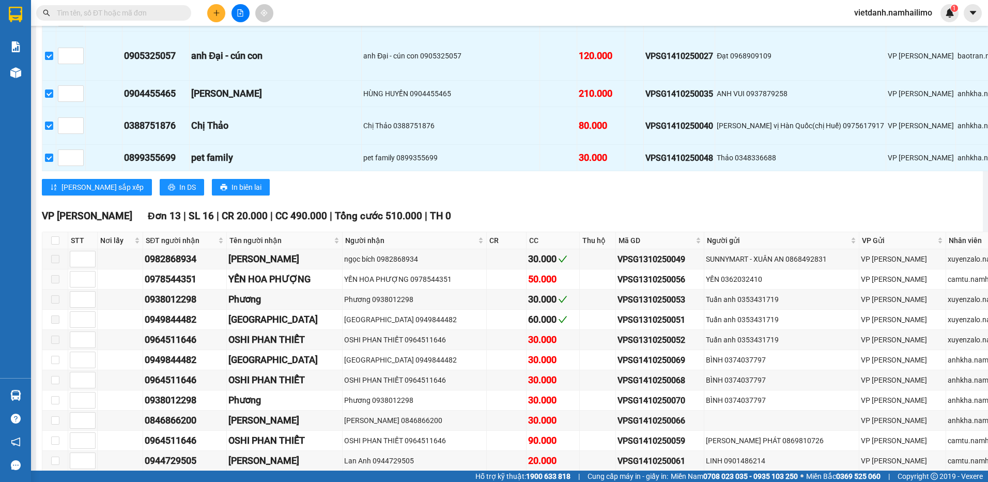
scroll to position [606, 0]
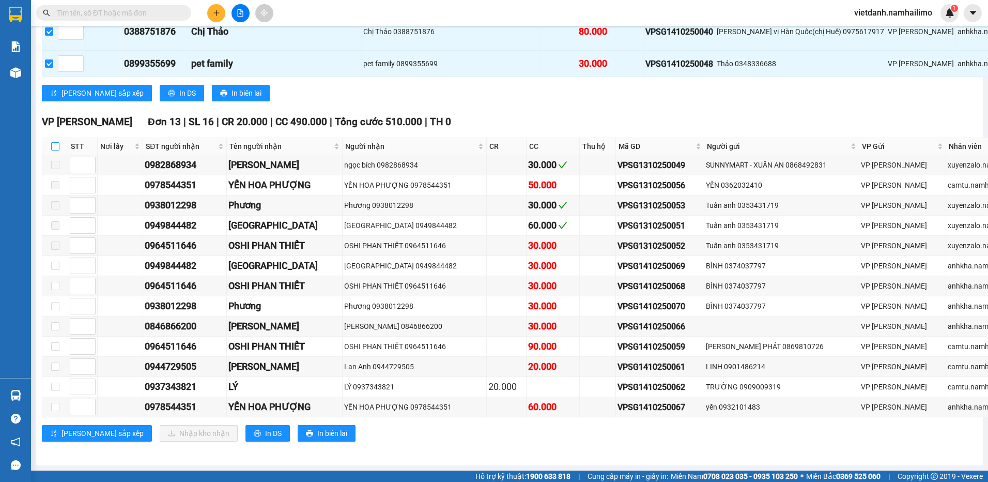
click at [55, 142] on input "checkbox" at bounding box center [55, 146] width 8 height 8
checkbox input "true"
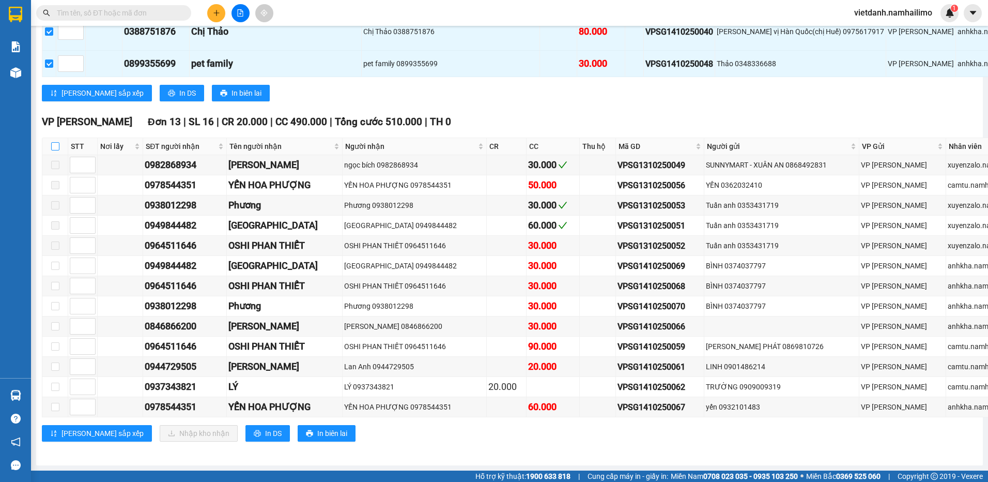
checkbox input "true"
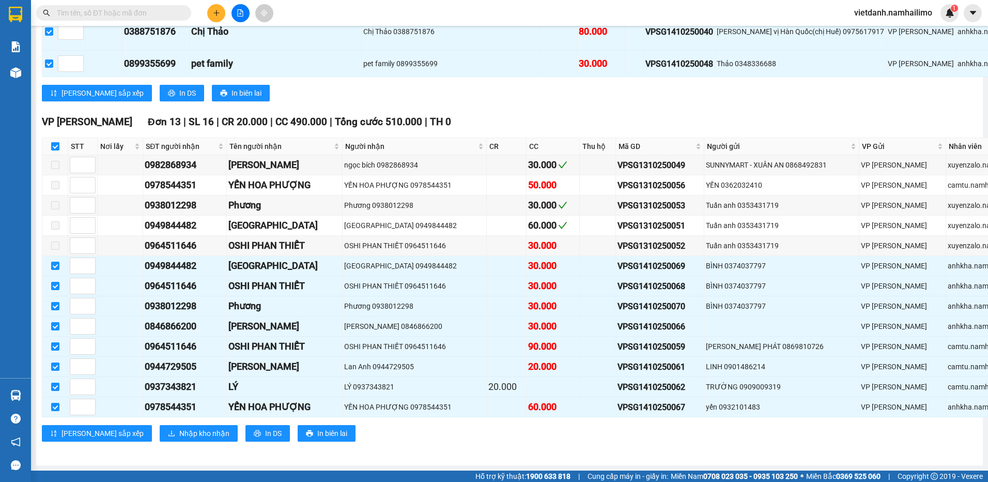
click at [58, 142] on input "checkbox" at bounding box center [55, 146] width 8 height 8
checkbox input "false"
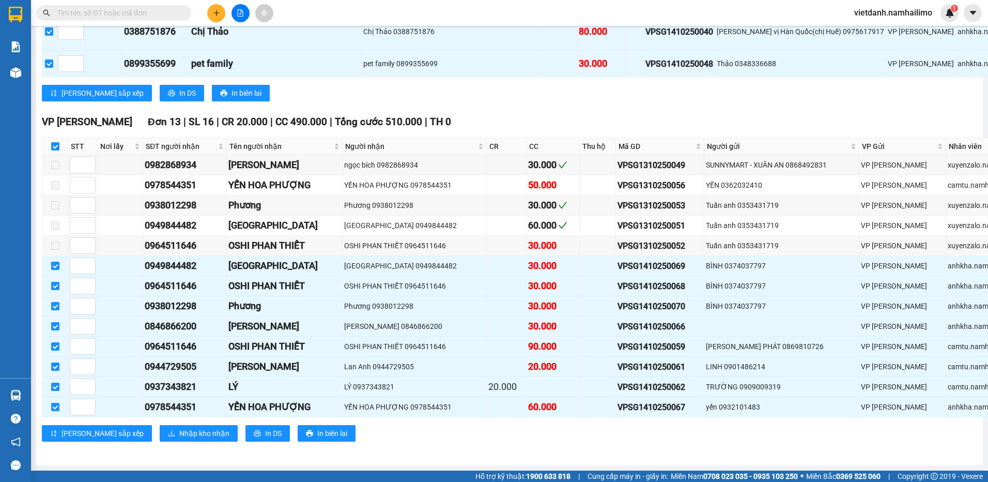
checkbox input "false"
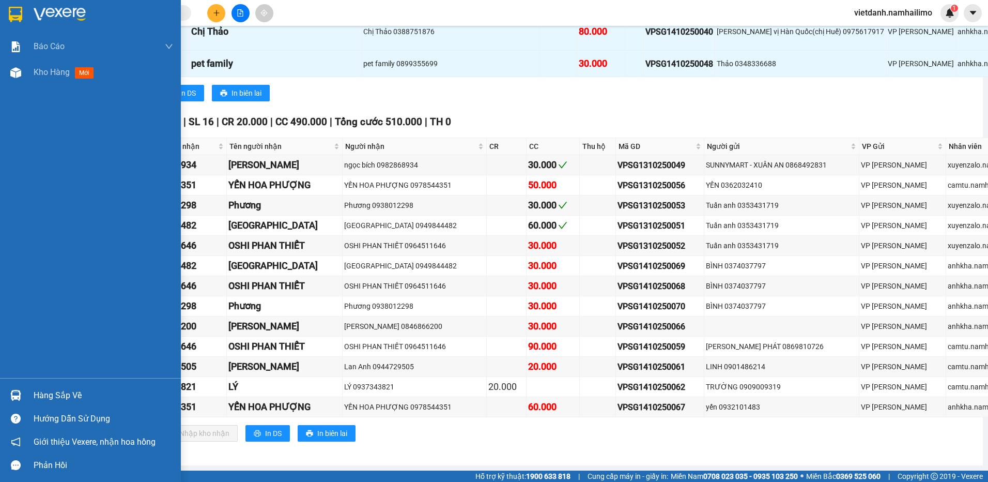
click at [17, 388] on div at bounding box center [16, 395] width 18 height 18
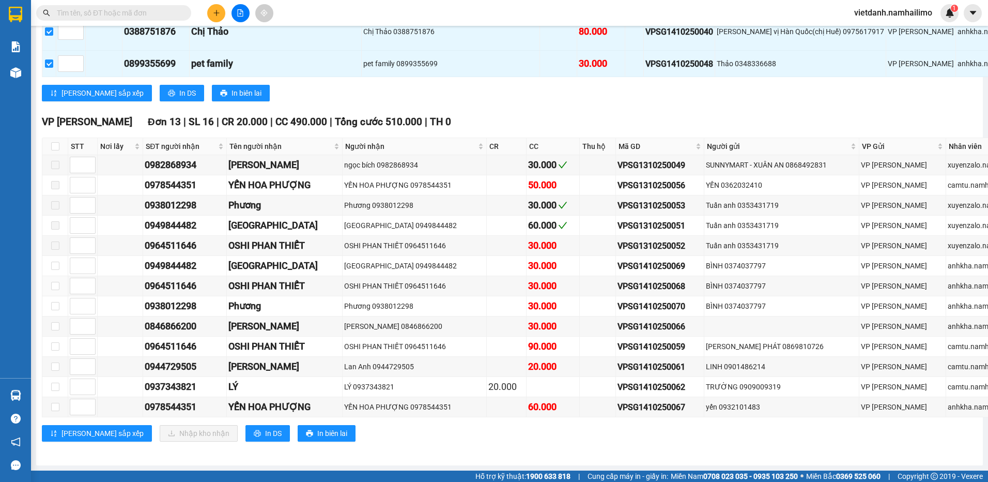
click at [423, 270] on section "Kết quả tìm kiếm ( 0 ) Bộ lọc No Data vietdanh.namhailimo 1 Báo cáo Báo cáo dòn…" at bounding box center [494, 241] width 988 height 482
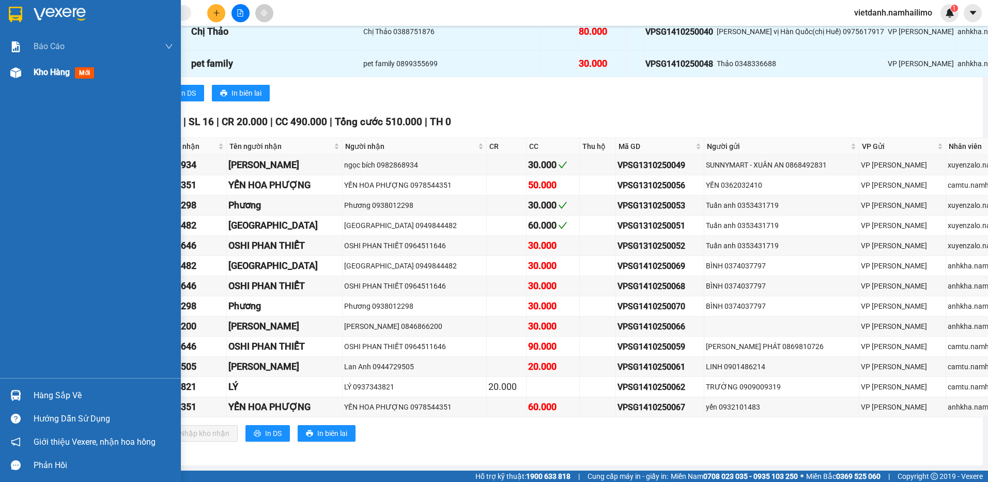
click at [26, 75] on div "Kho hàng mới" at bounding box center [90, 72] width 181 height 26
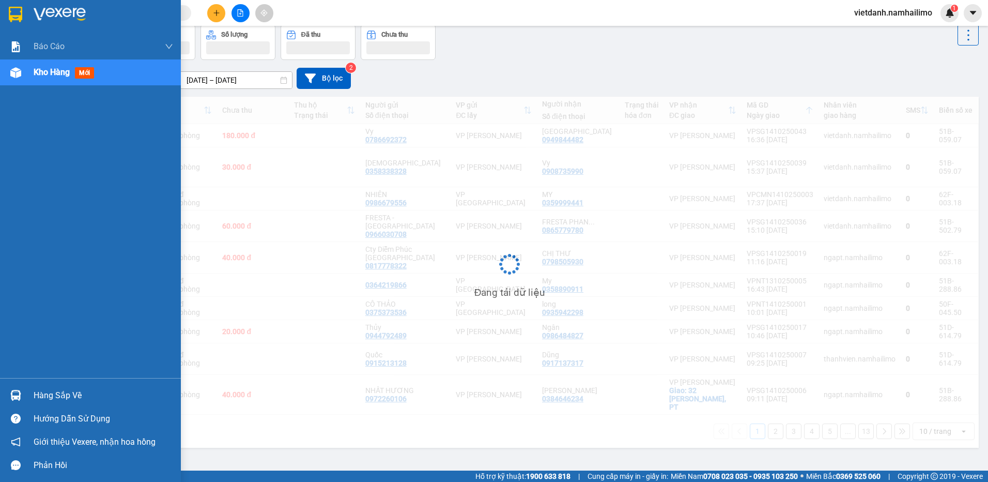
scroll to position [48, 0]
